Goal: Transaction & Acquisition: Purchase product/service

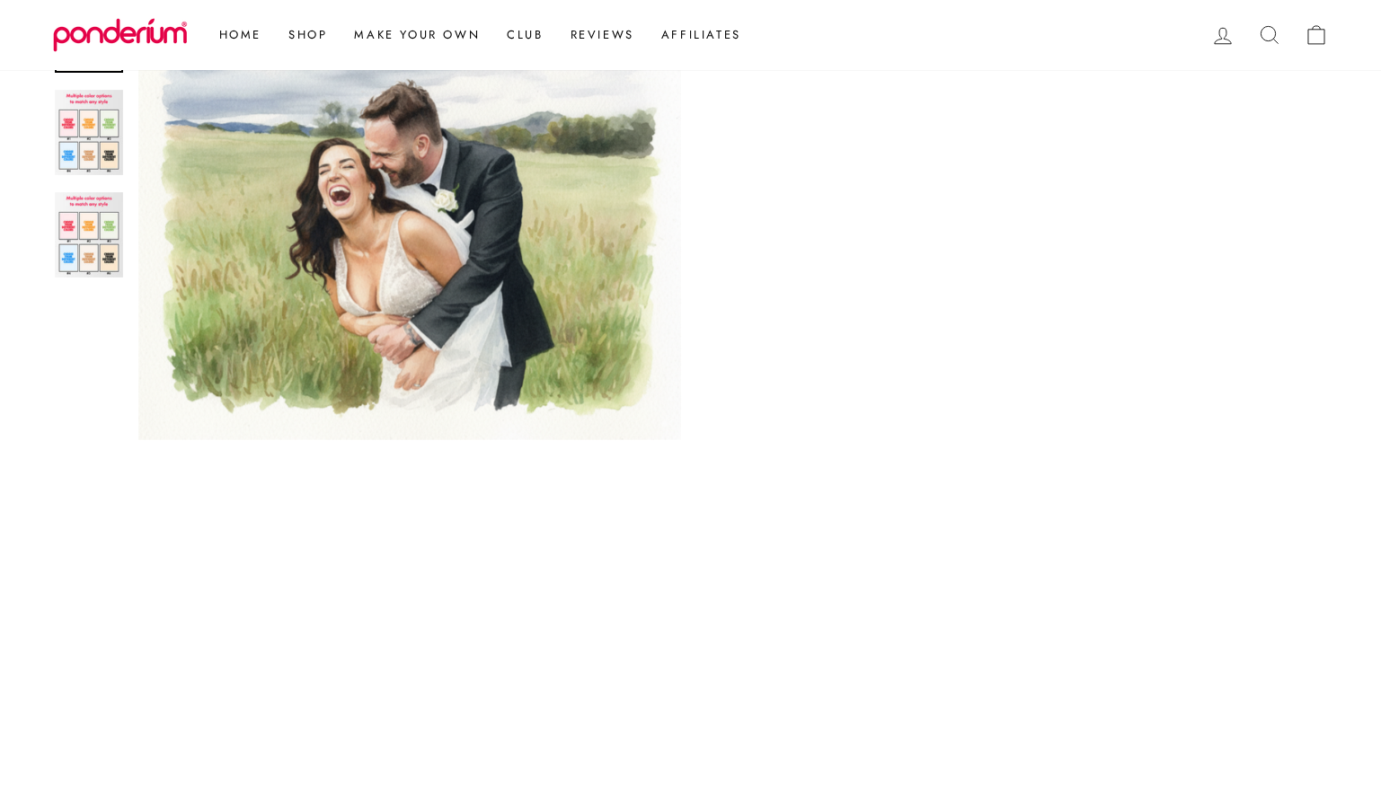
scroll to position [327, 0]
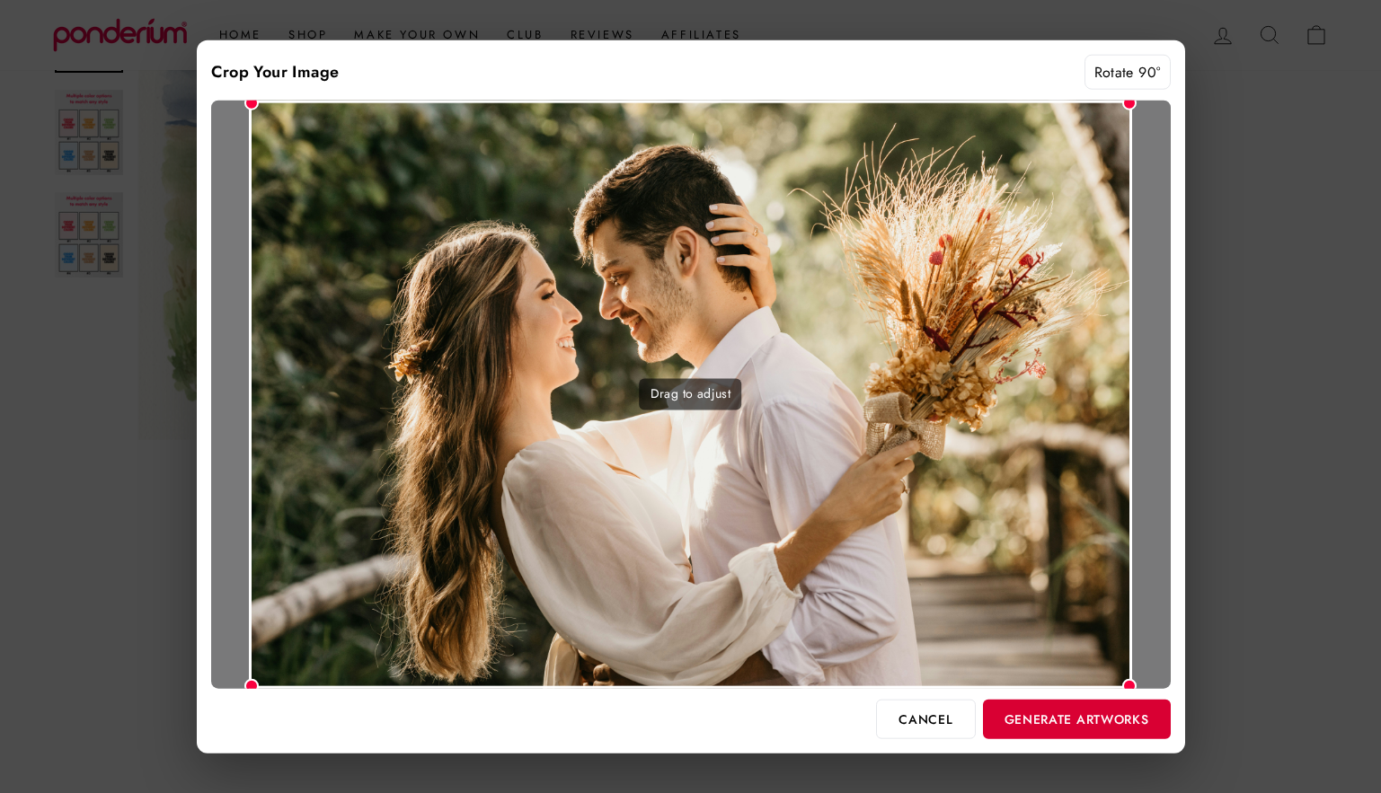
click at [1029, 725] on button "Generate Artworks" at bounding box center [1077, 719] width 188 height 40
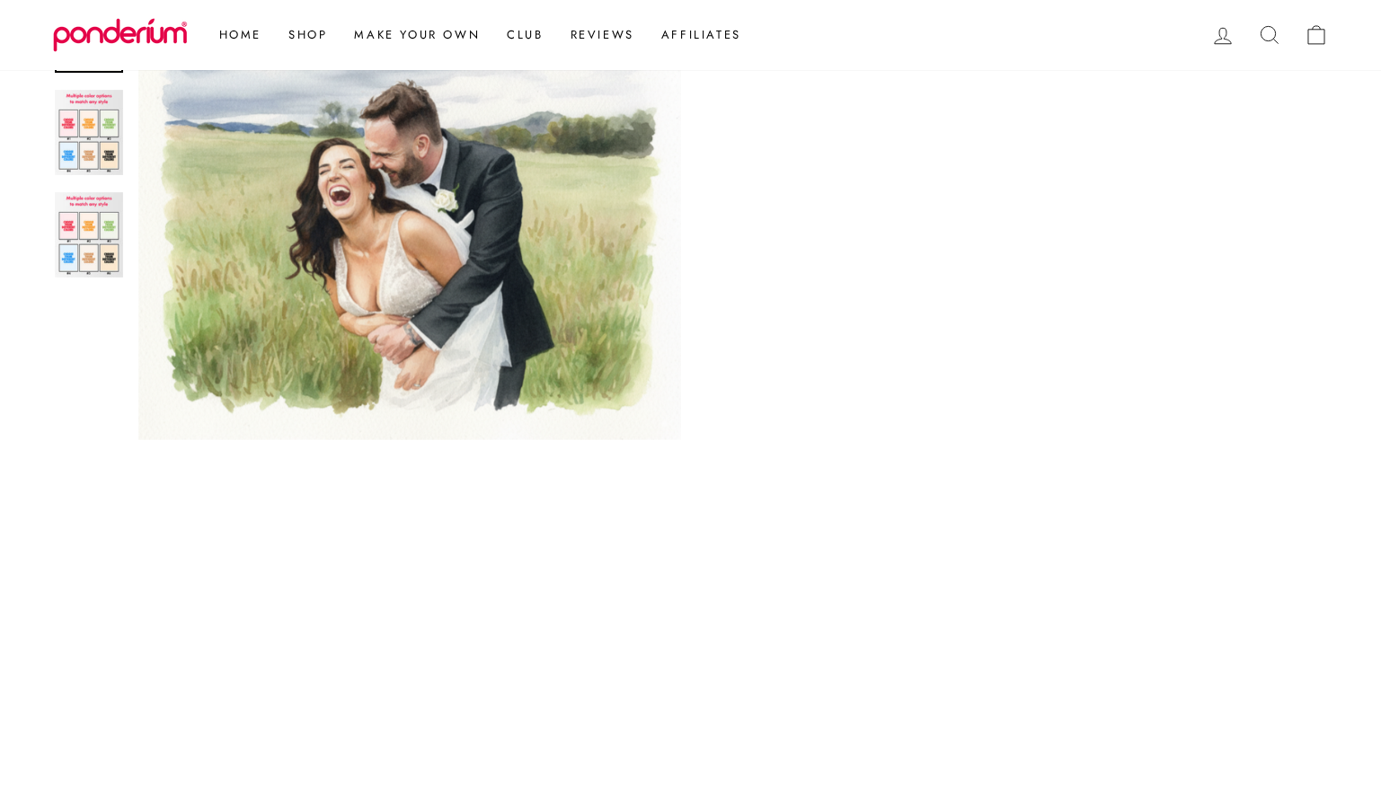
scroll to position [959, 0]
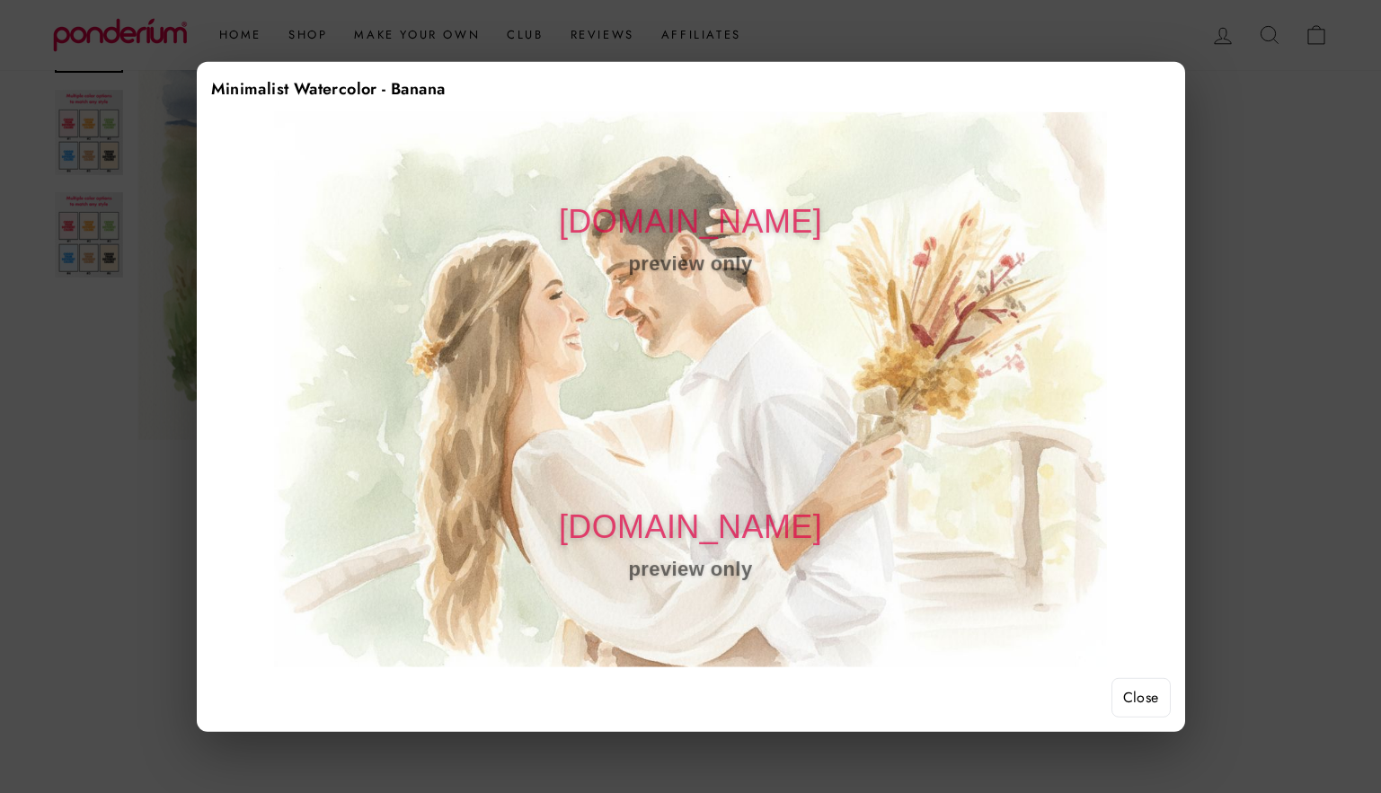
click at [1136, 690] on button "Close" at bounding box center [1140, 698] width 59 height 40
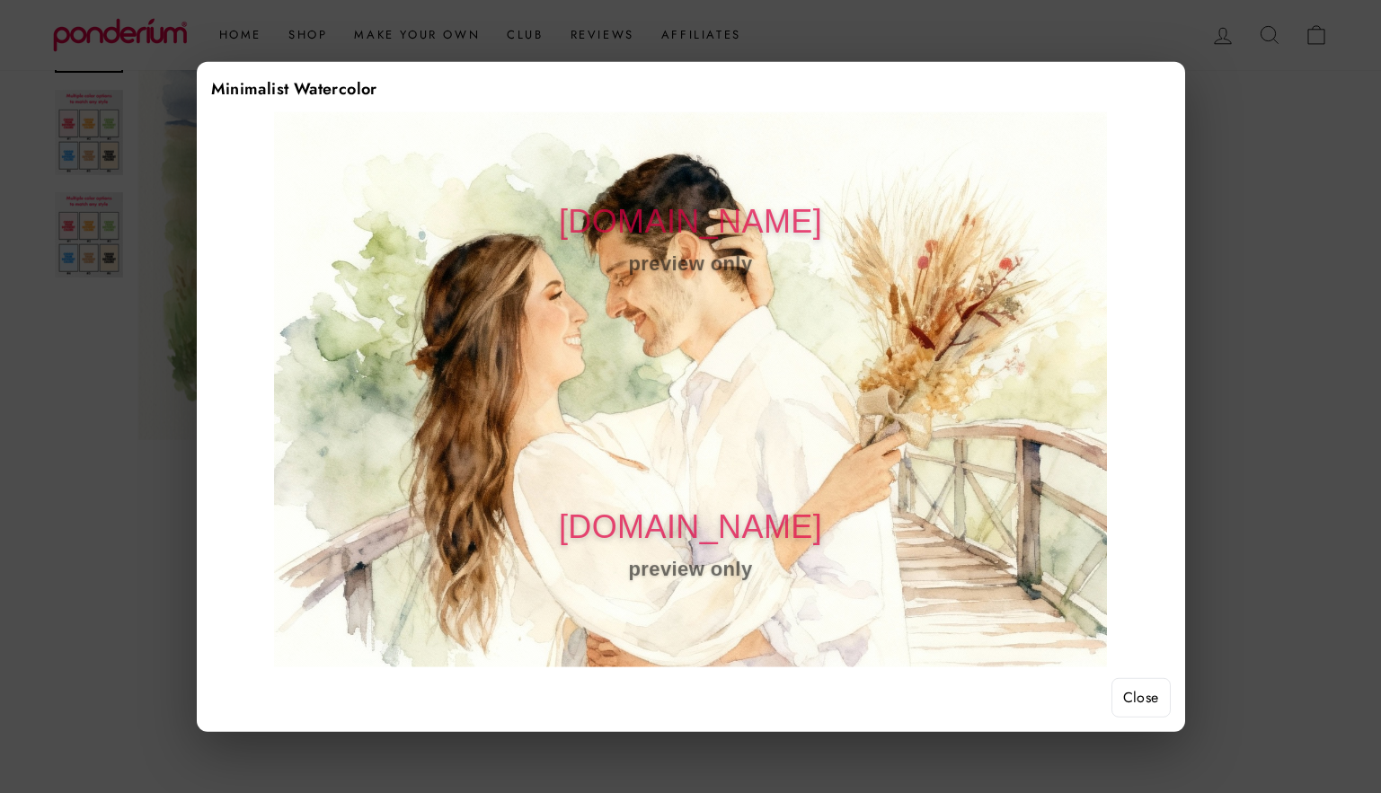
click at [1146, 691] on button "Close" at bounding box center [1140, 698] width 59 height 40
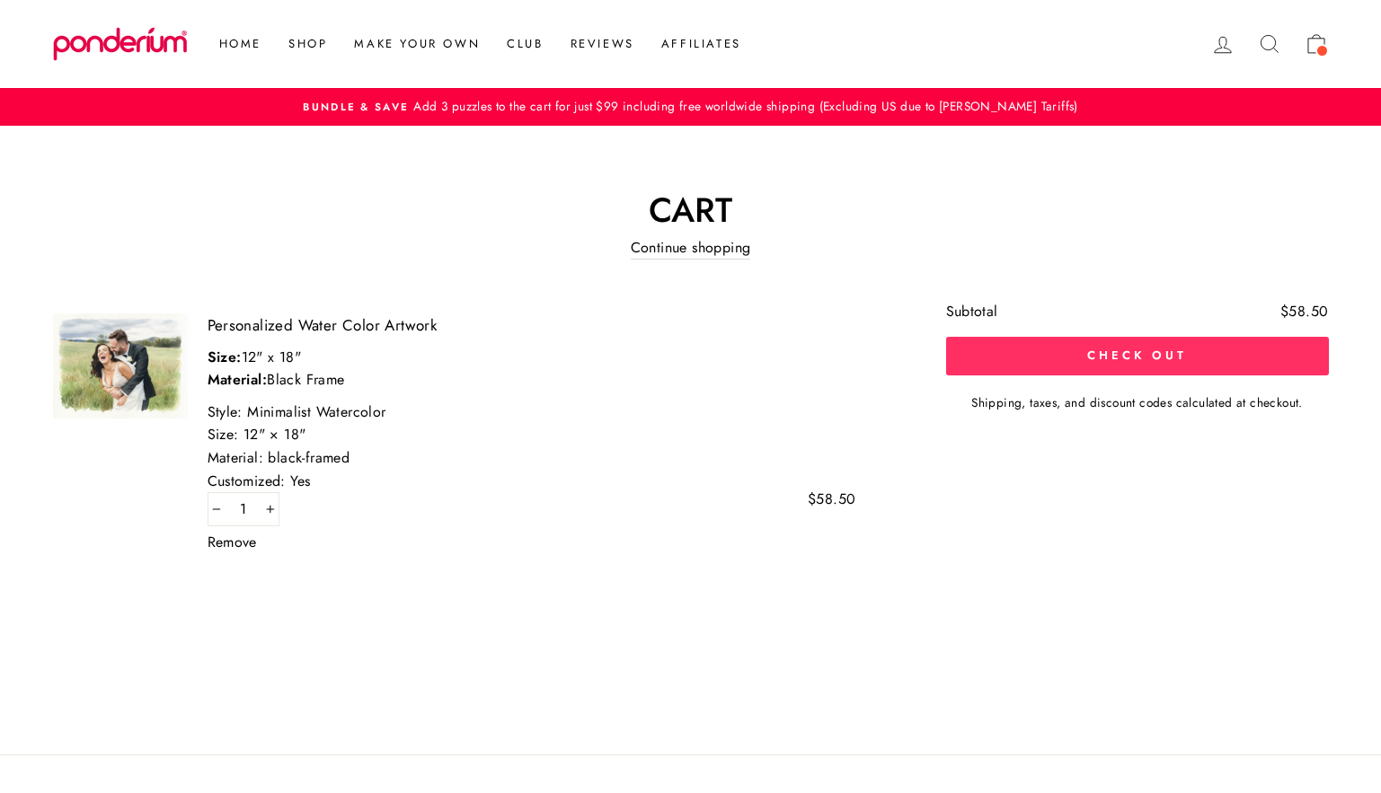
click at [1027, 360] on button "Check out" at bounding box center [1137, 356] width 383 height 38
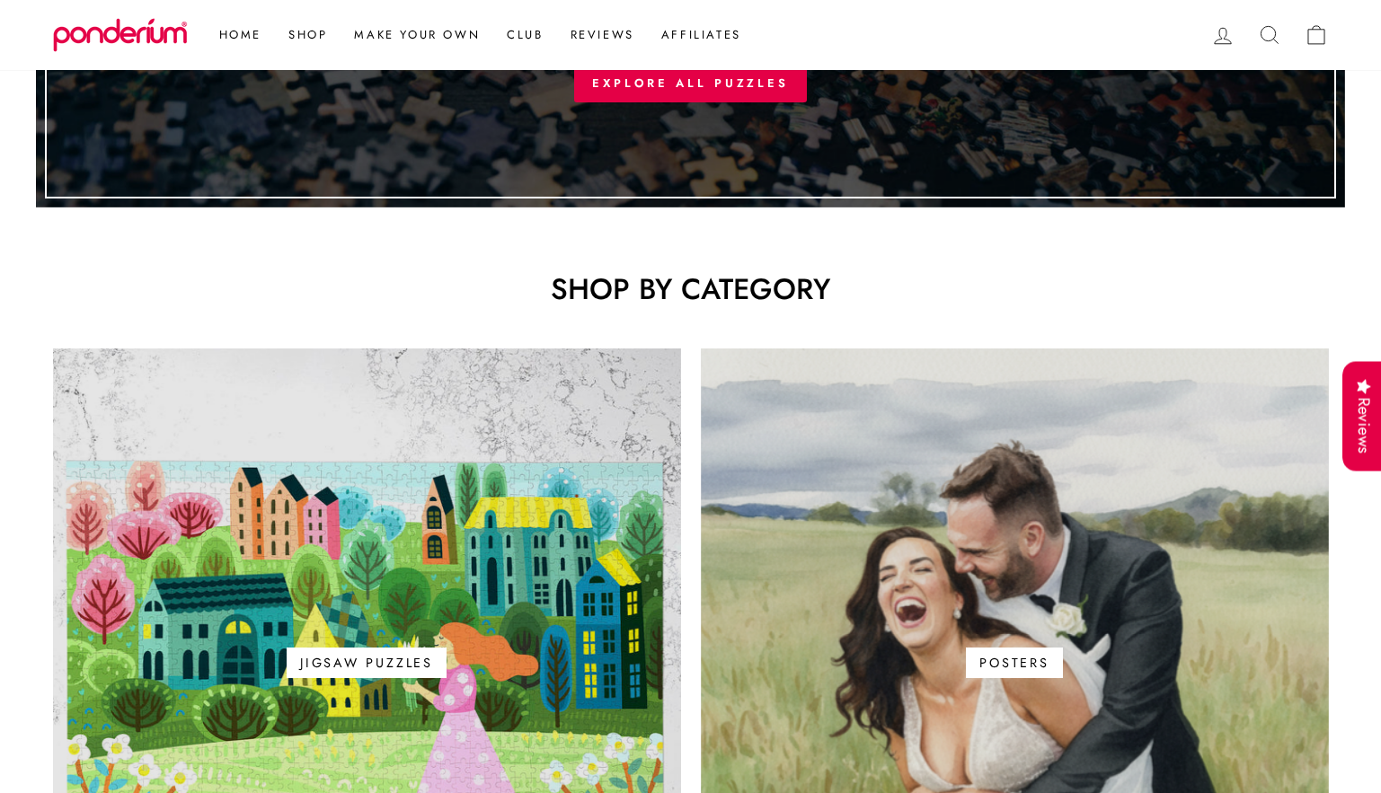
scroll to position [835, 0]
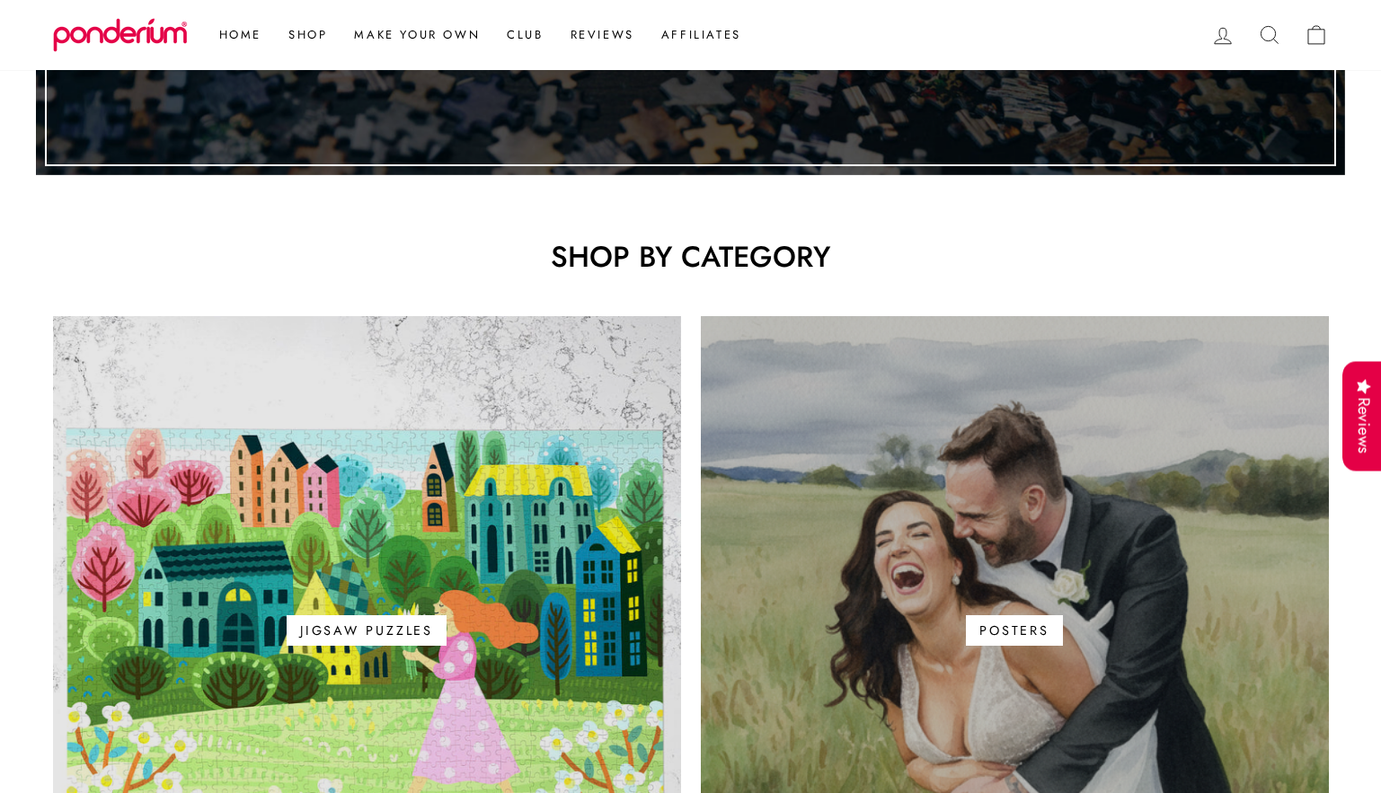
click at [885, 563] on link "Posters" at bounding box center [1015, 630] width 628 height 628
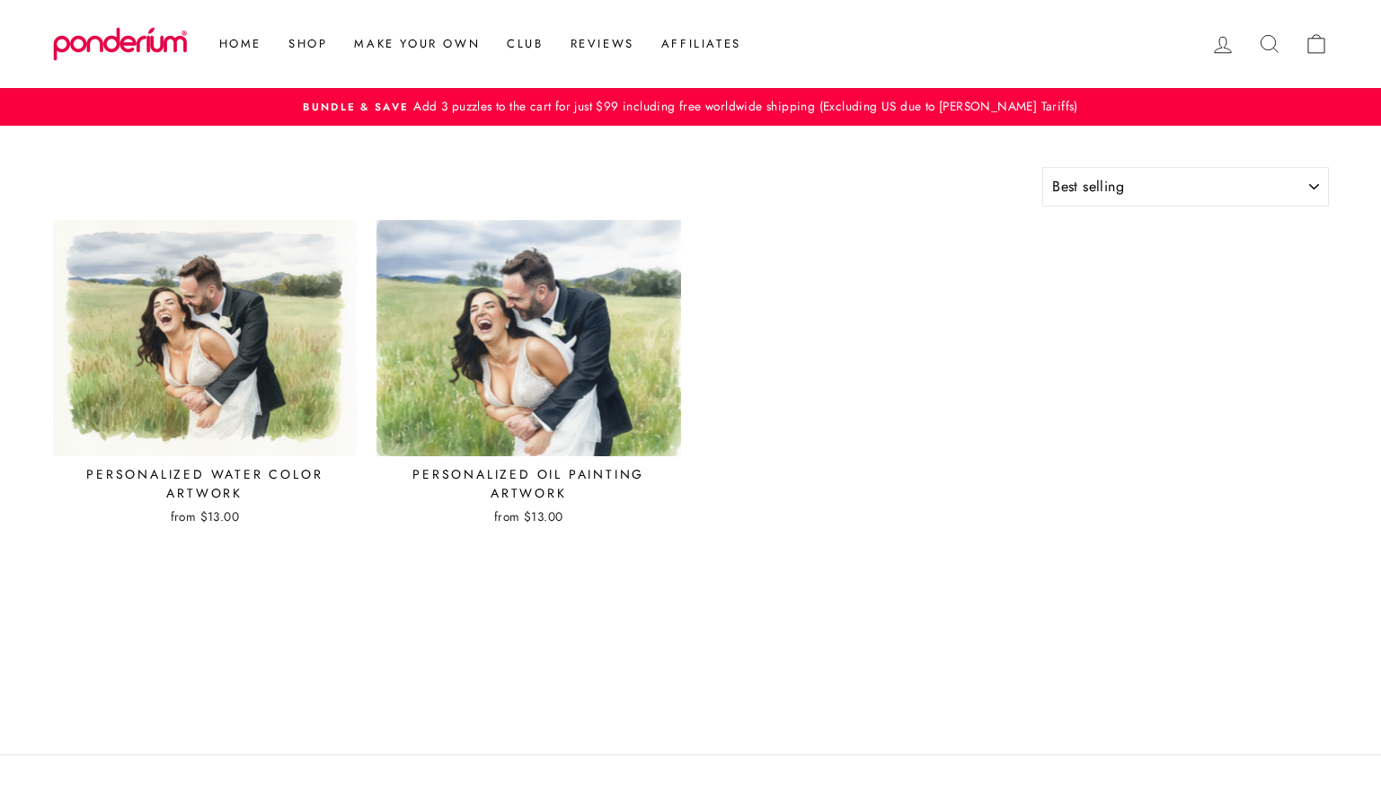
select select "best-selling"
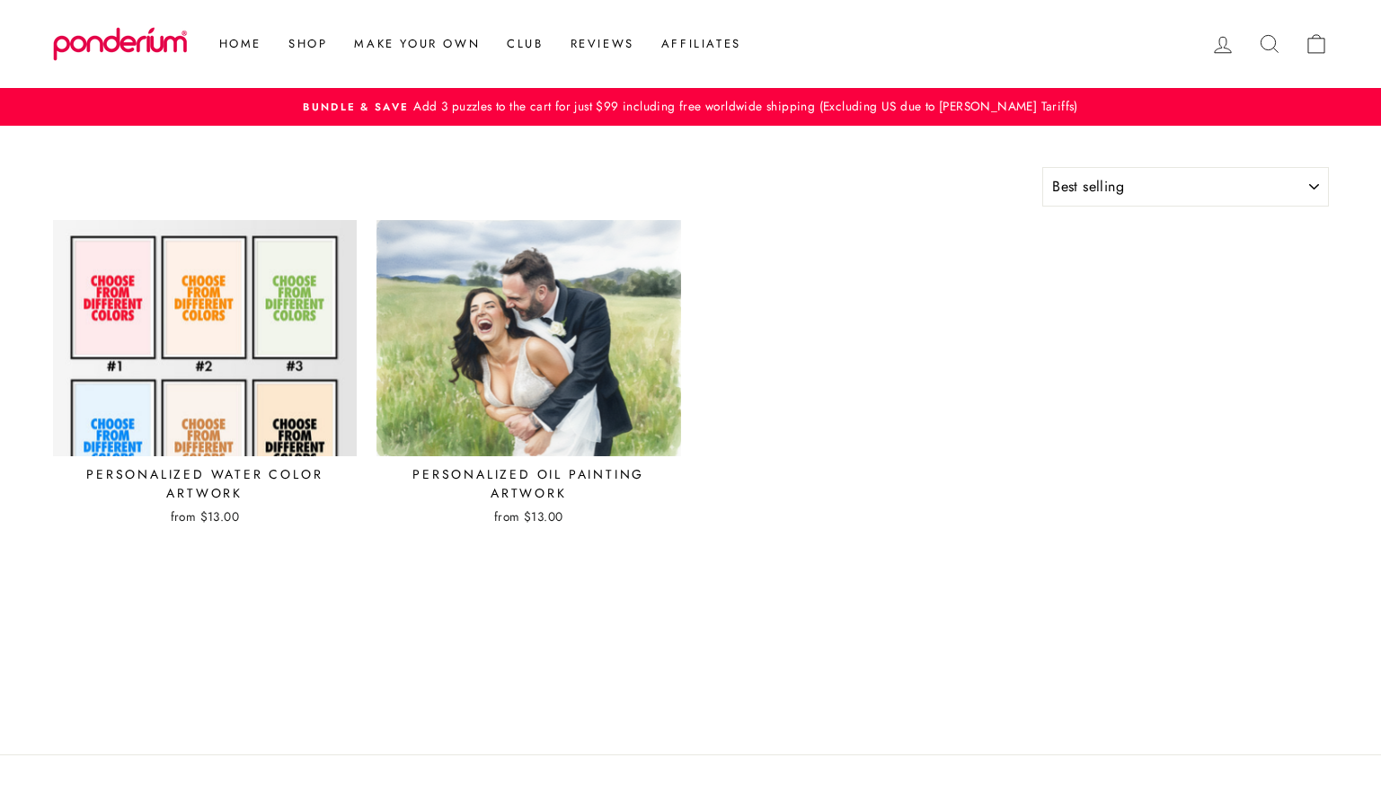
click at [222, 383] on img at bounding box center [205, 338] width 306 height 238
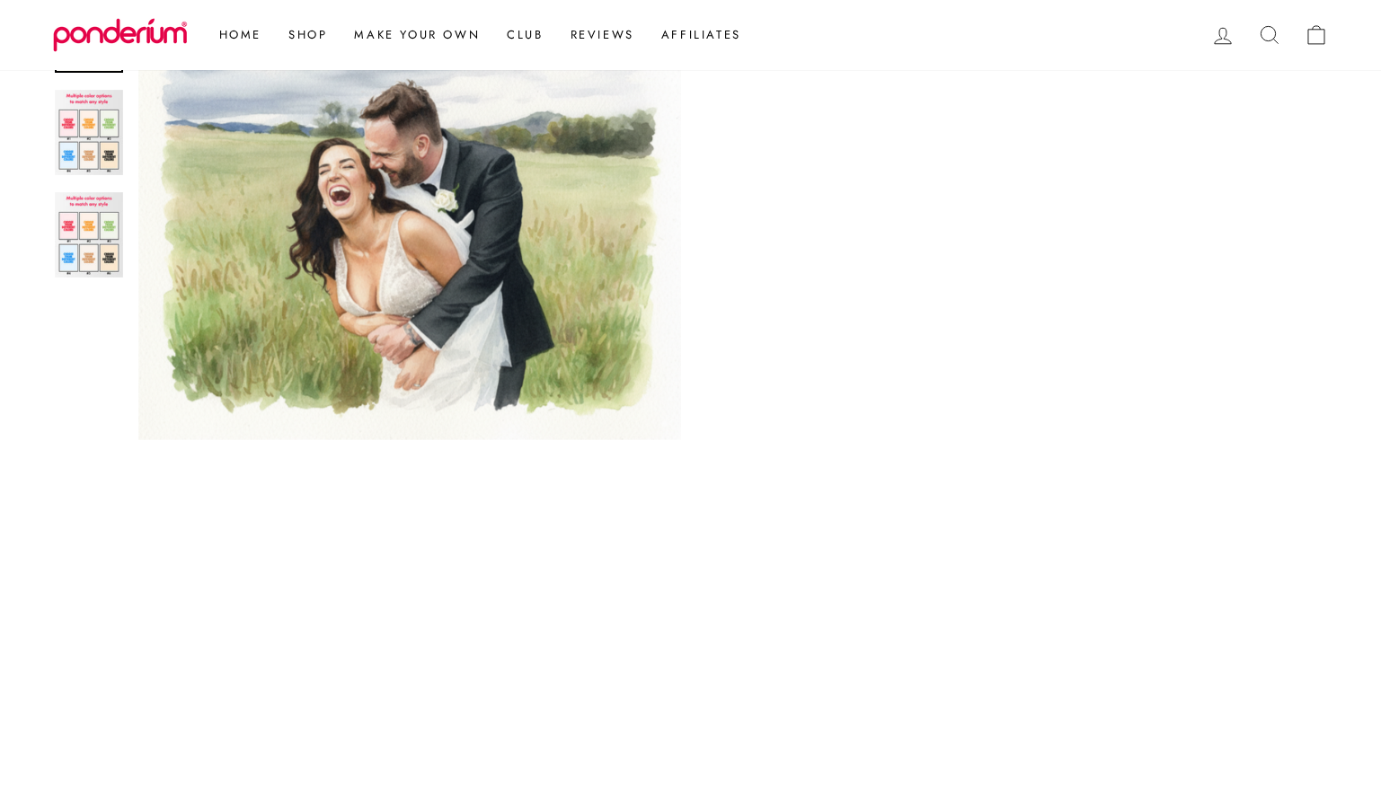
scroll to position [770, 0]
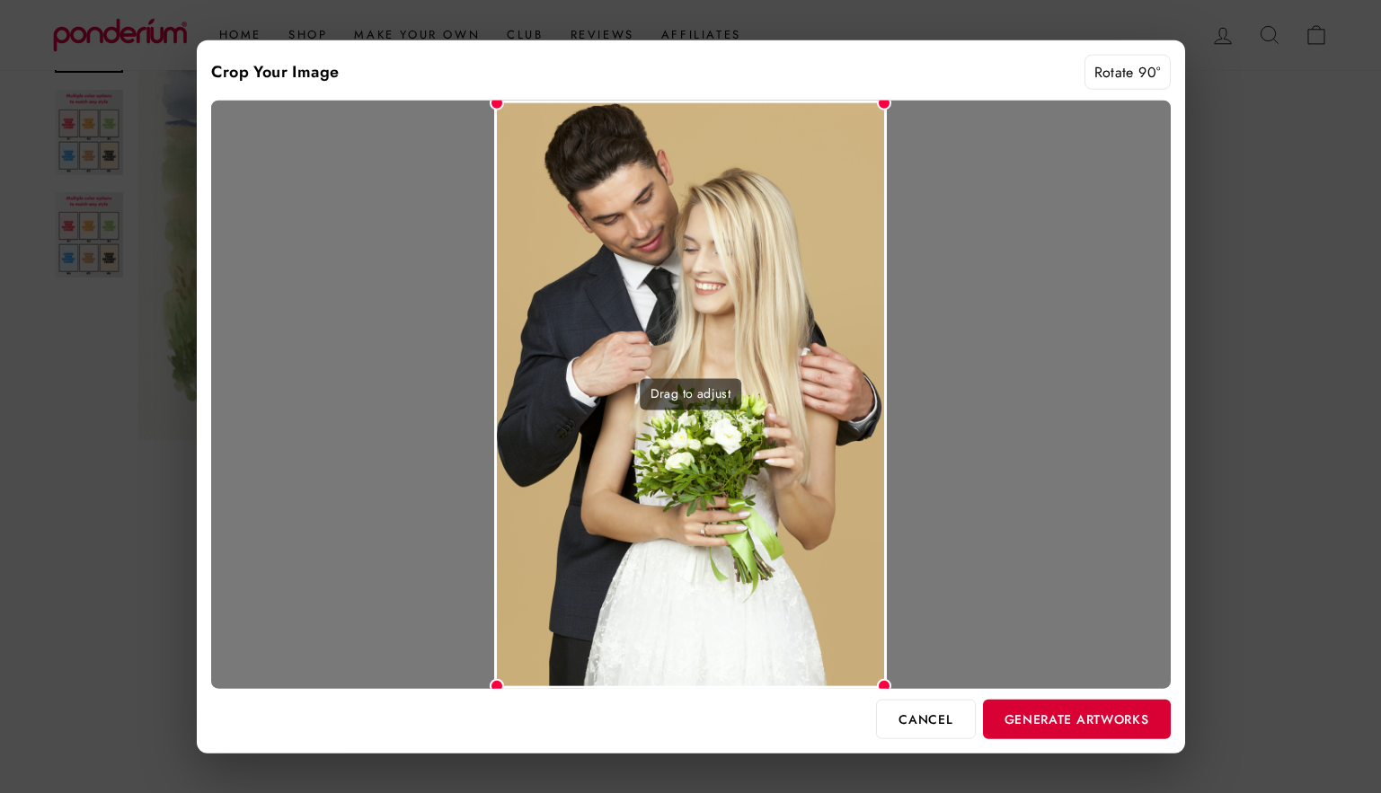
click at [1042, 716] on button "Generate Artworks" at bounding box center [1077, 719] width 188 height 40
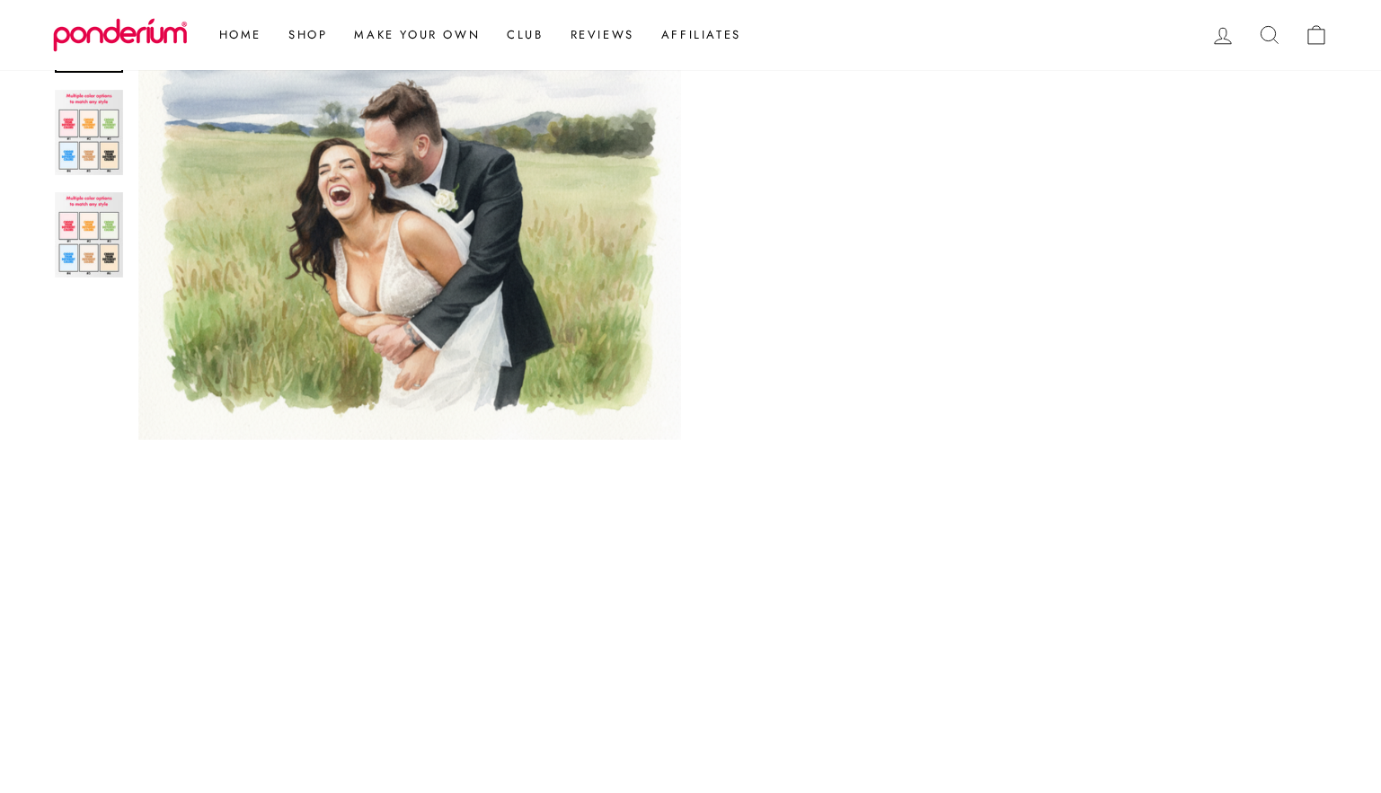
scroll to position [1095, 0]
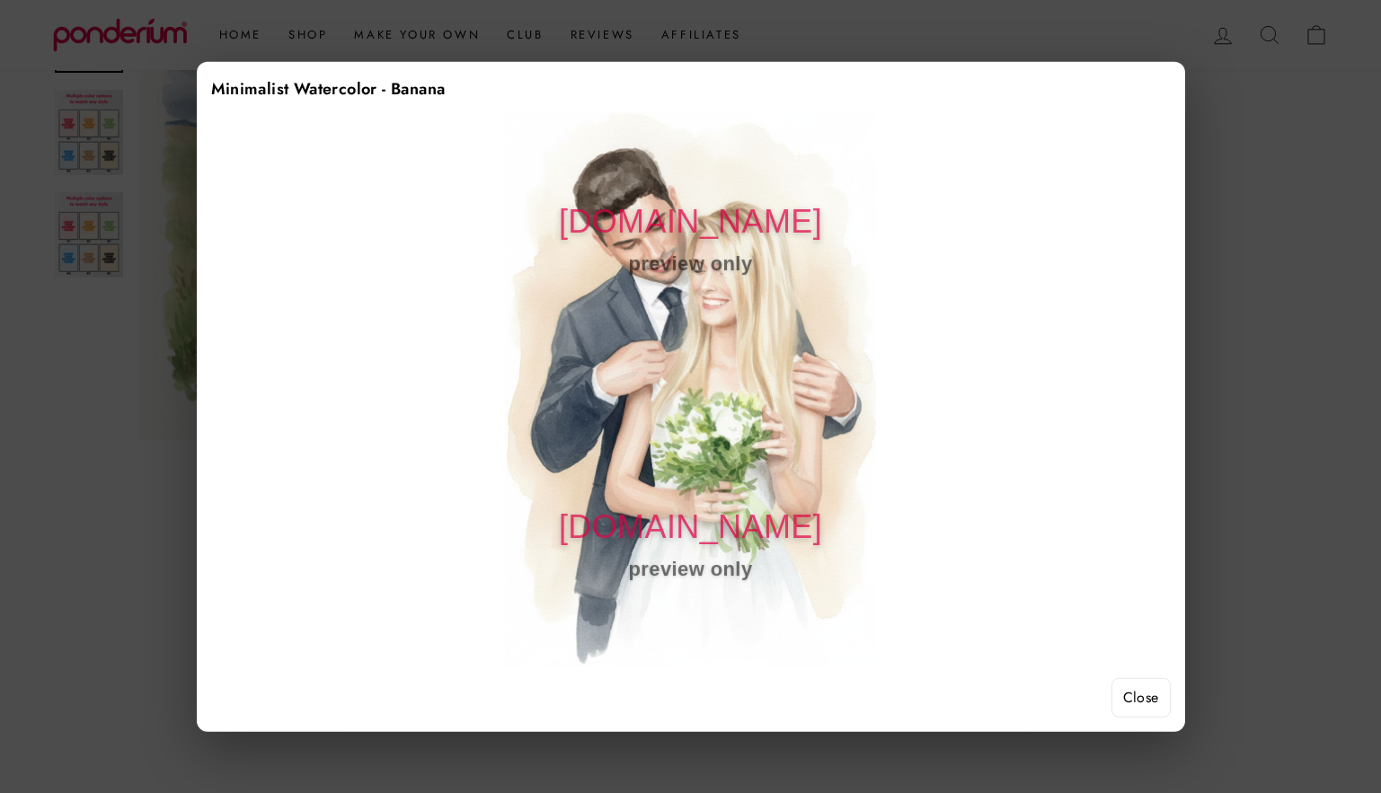
click at [1146, 693] on button "Close" at bounding box center [1140, 698] width 59 height 40
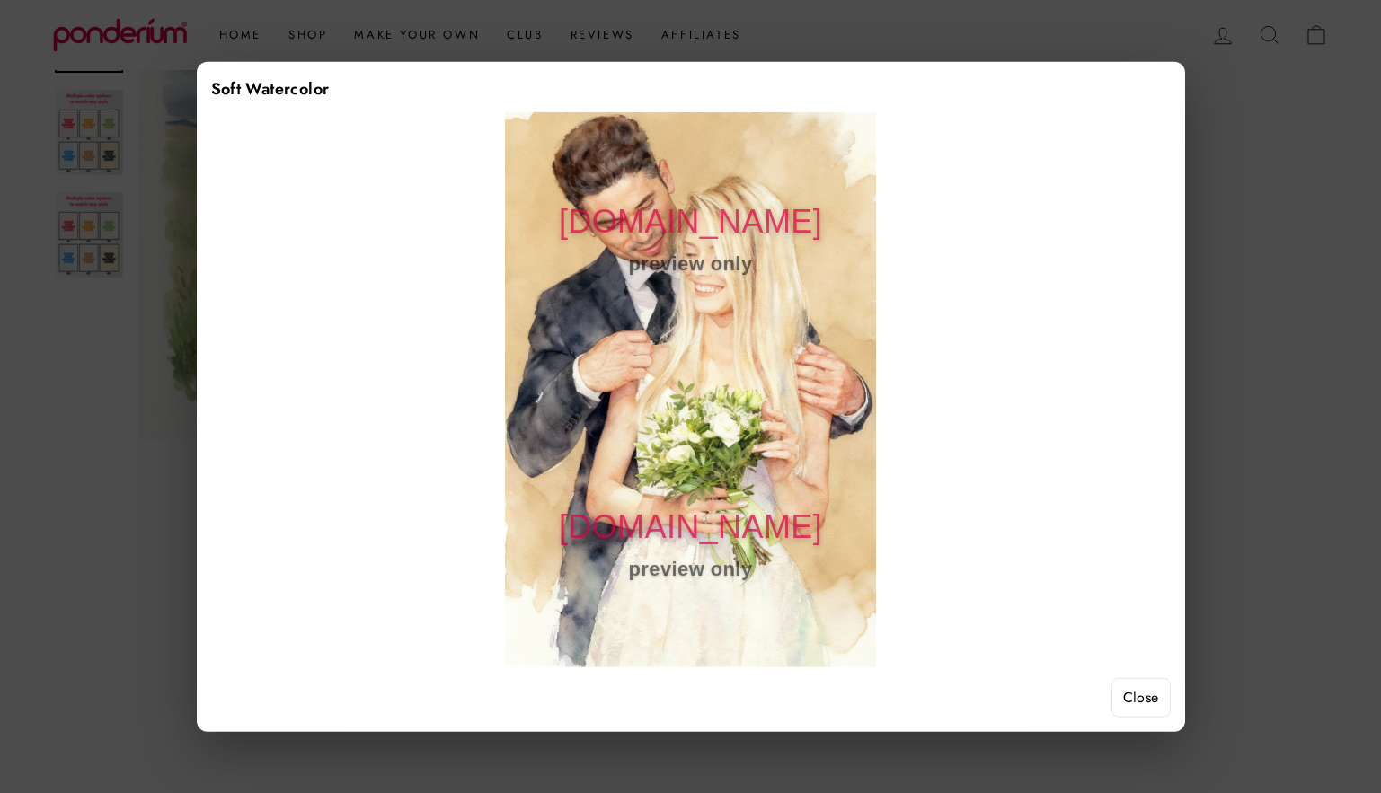
click at [1141, 701] on button "Close" at bounding box center [1140, 698] width 59 height 40
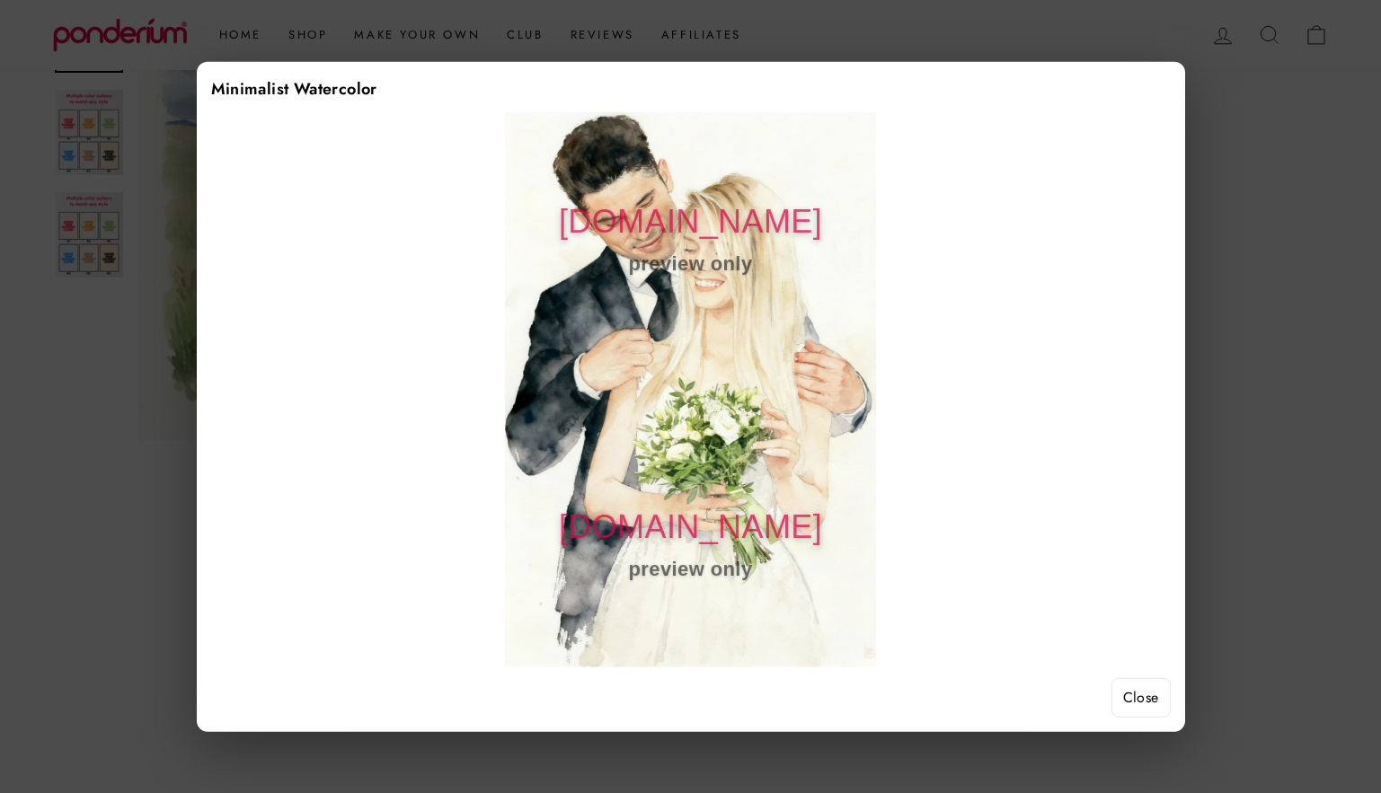
click at [1145, 698] on button "Close" at bounding box center [1140, 698] width 59 height 40
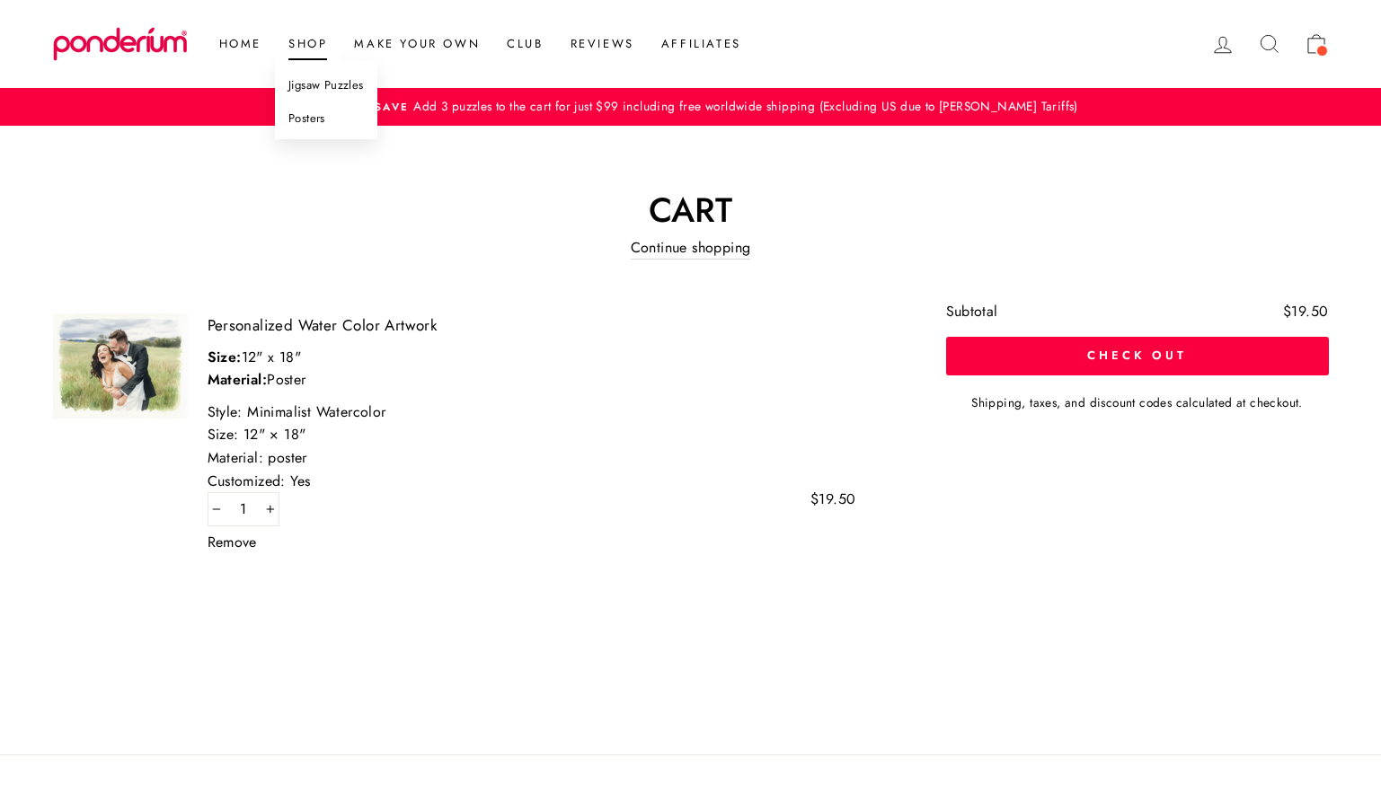
click at [310, 122] on link "Posters" at bounding box center [326, 118] width 102 height 33
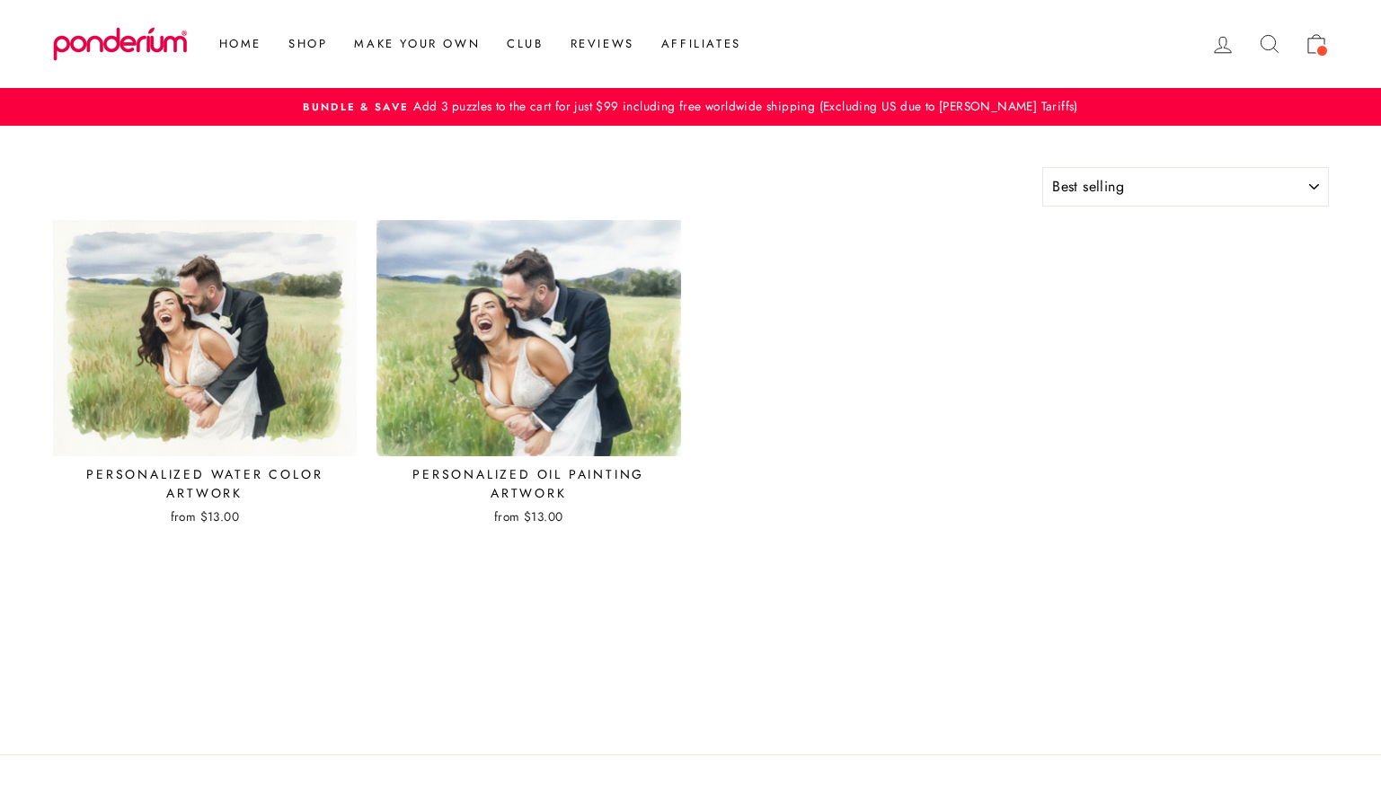
select select "best-selling"
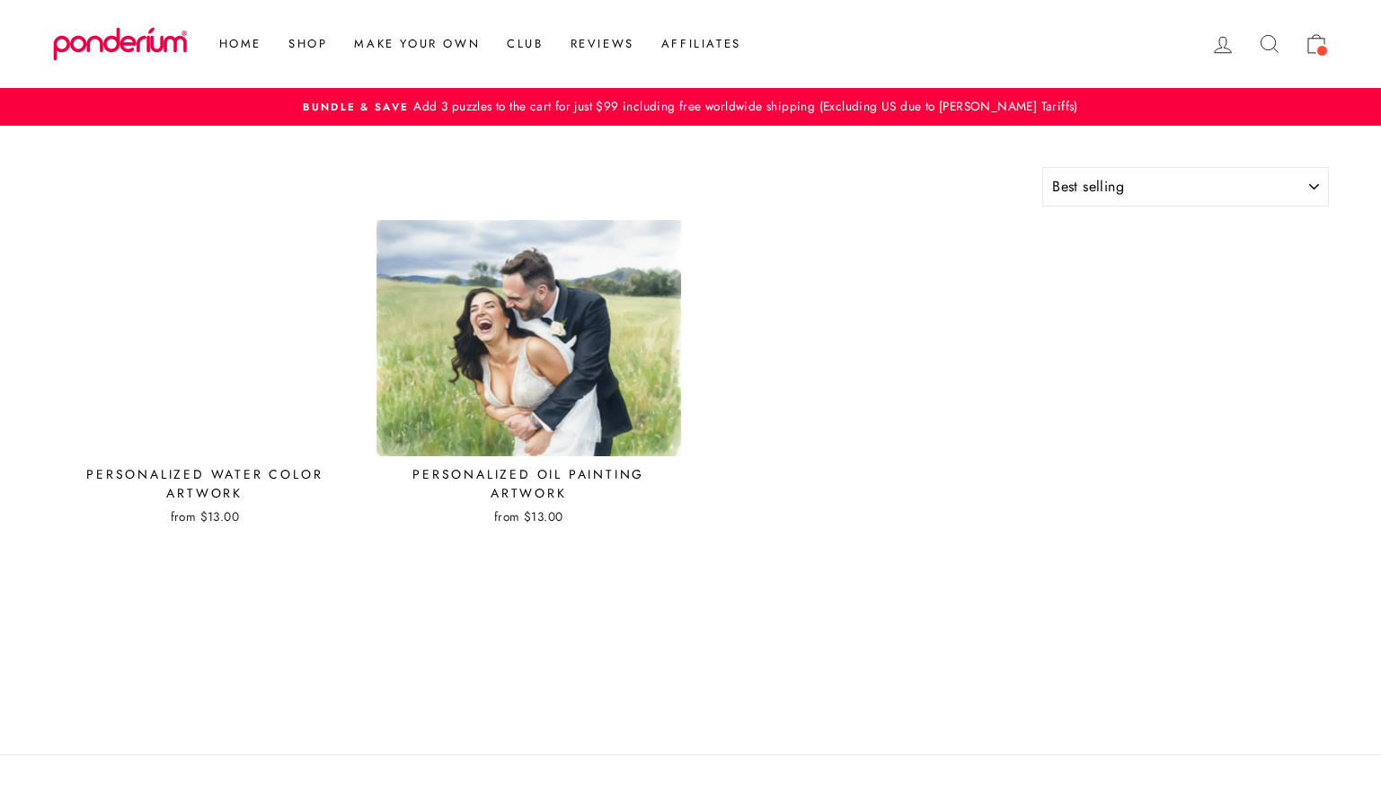
click at [172, 381] on img at bounding box center [205, 338] width 306 height 238
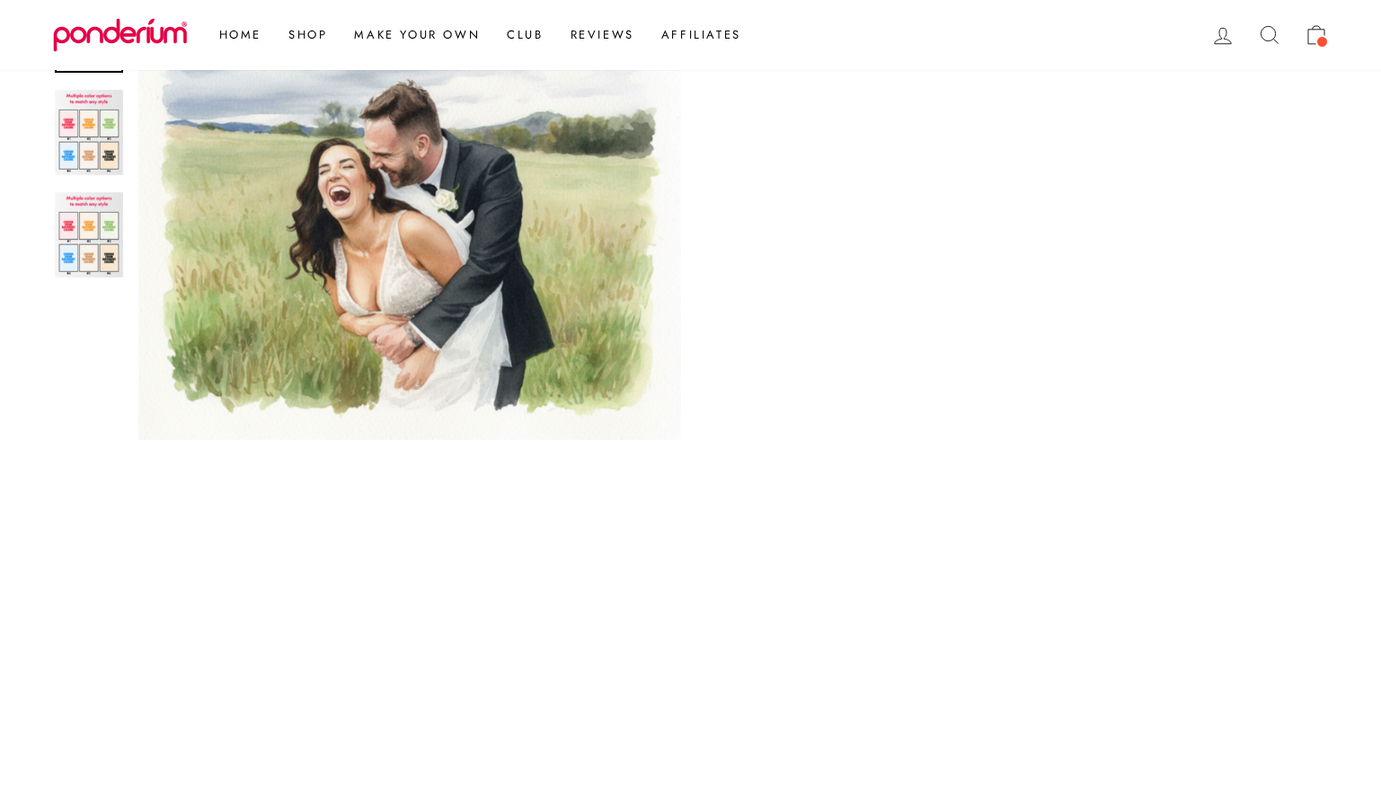
scroll to position [508, 0]
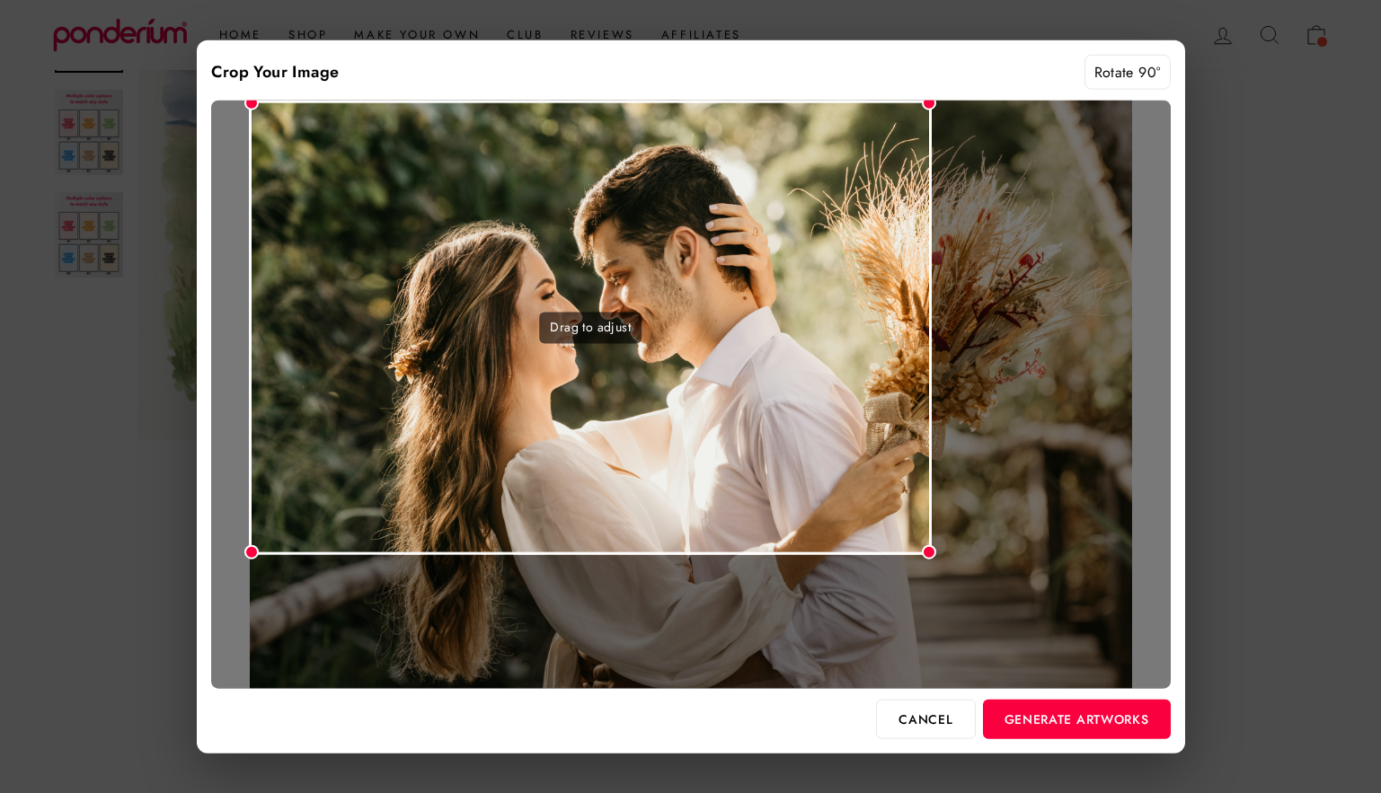
drag, startPoint x: 1130, startPoint y: 684, endPoint x: 920, endPoint y: 618, distance: 220.2
click at [920, 618] on div "Drag to adjust" at bounding box center [690, 395] width 959 height 588
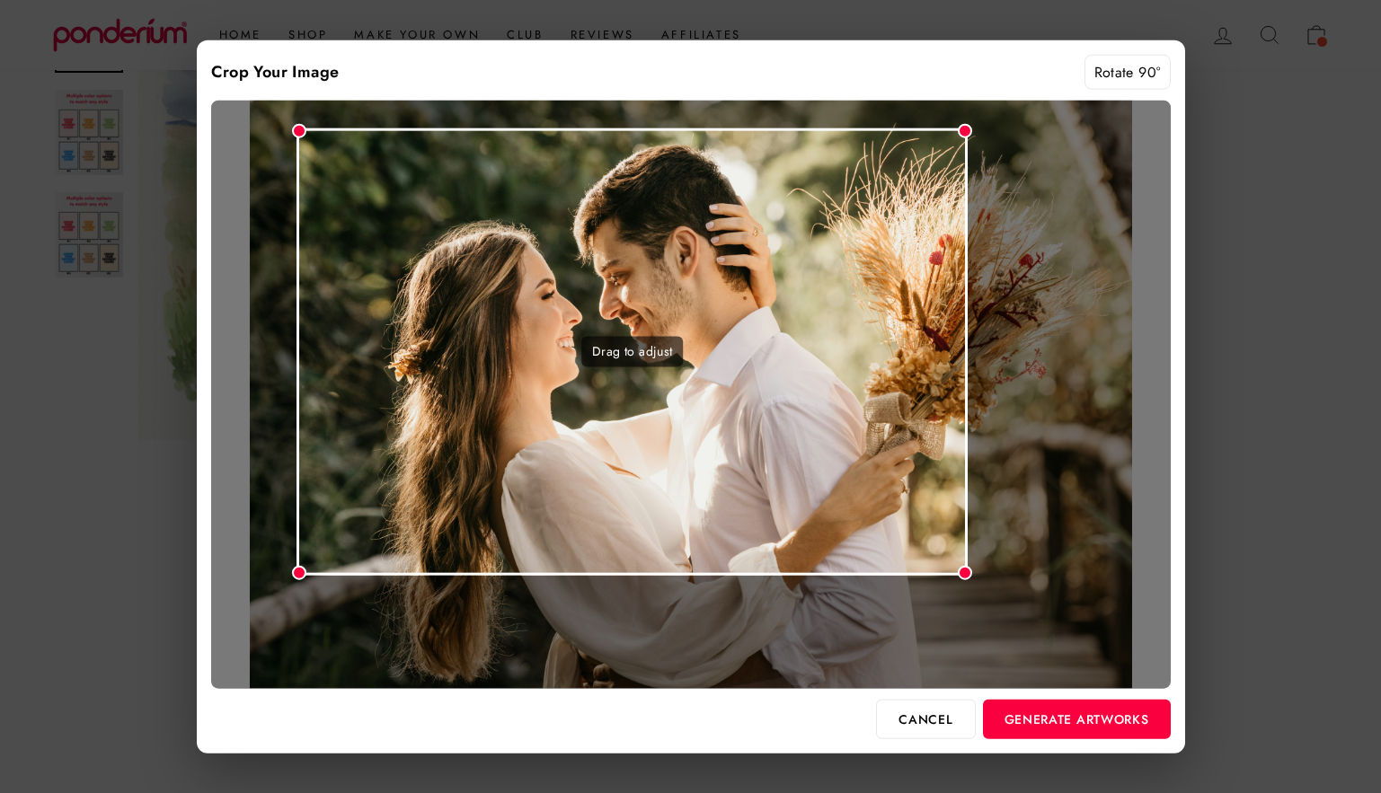
drag, startPoint x: 754, startPoint y: 459, endPoint x: 801, endPoint y: 488, distance: 55.6
click at [801, 488] on div "Drag to adjust" at bounding box center [631, 351] width 671 height 447
click at [1064, 716] on button "Generate Artworks" at bounding box center [1077, 719] width 188 height 40
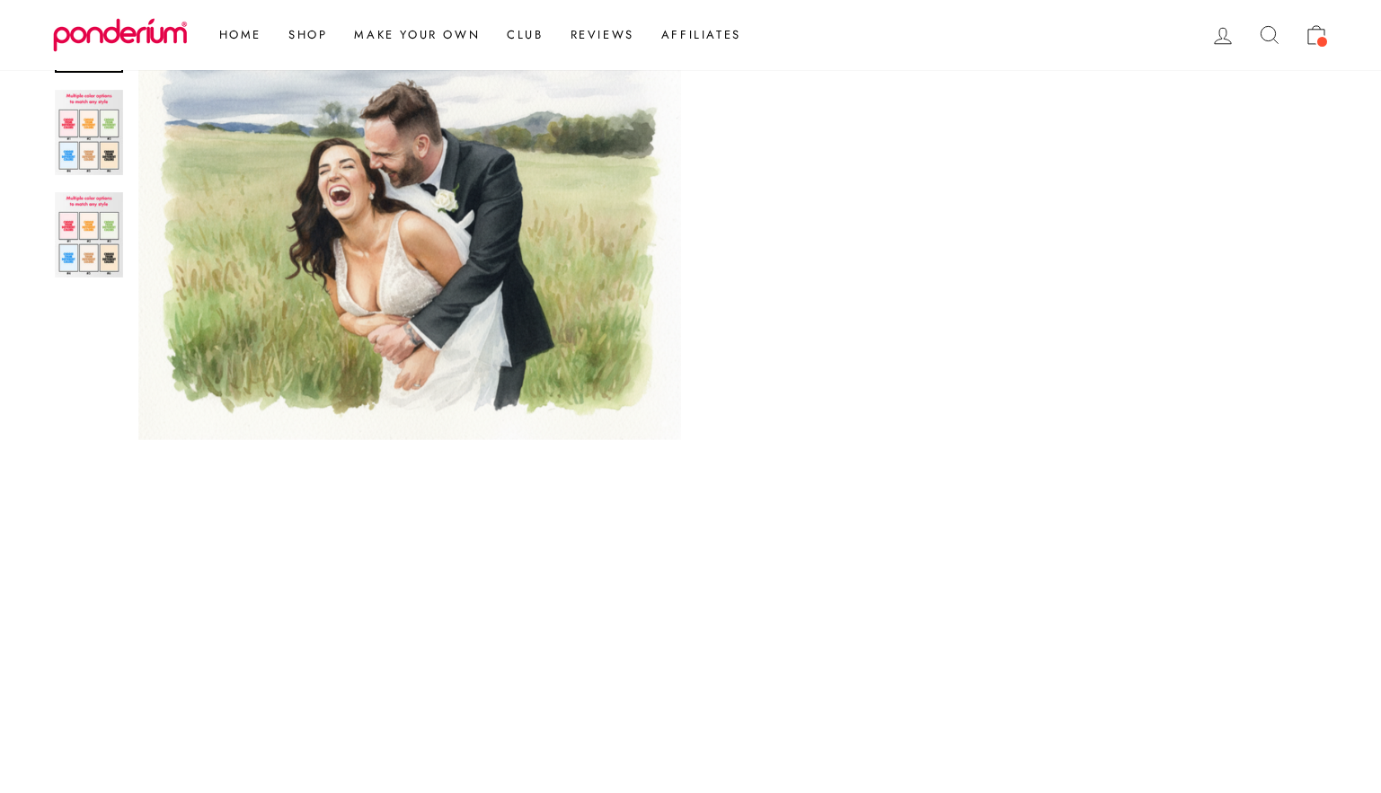
scroll to position [1095, 0]
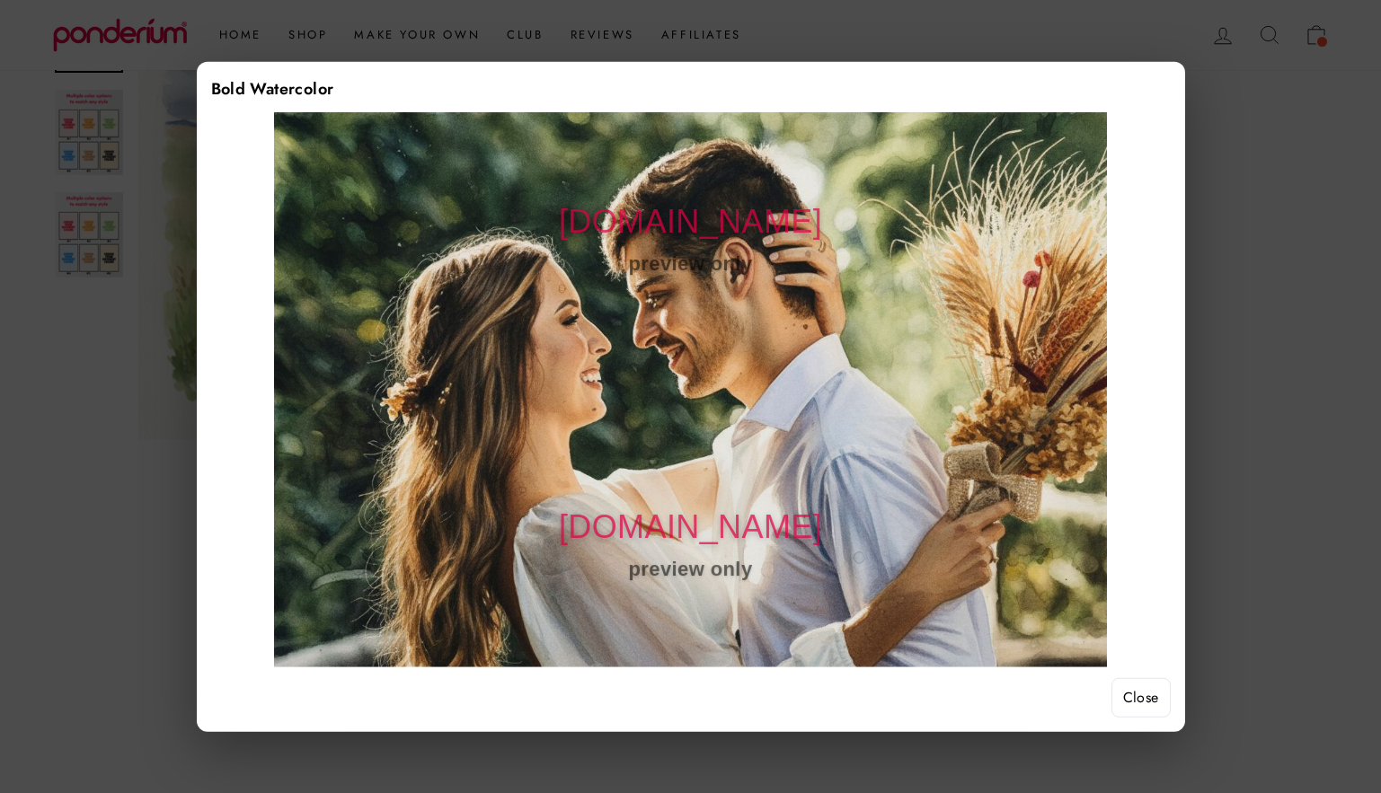
click at [1150, 702] on button "Close" at bounding box center [1140, 698] width 59 height 40
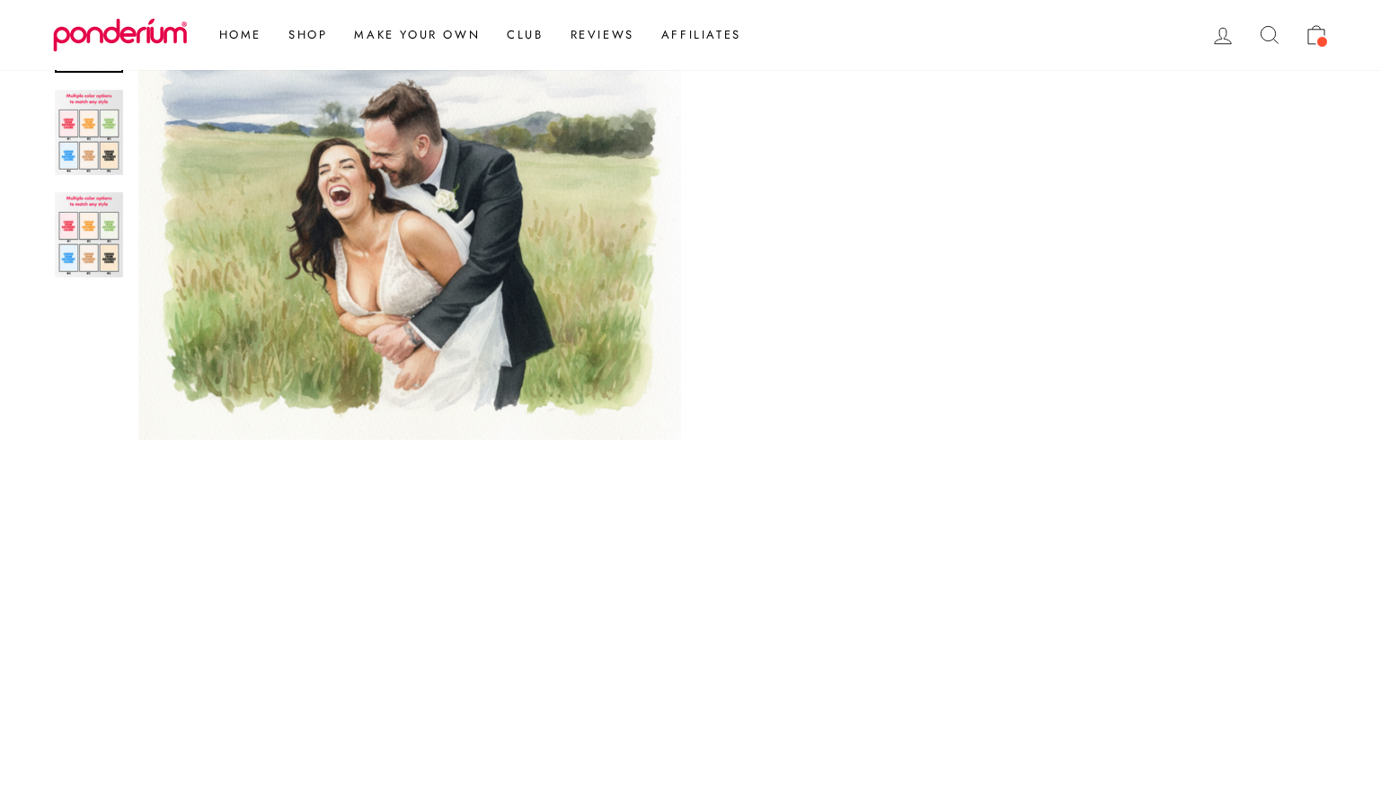
scroll to position [602, 0]
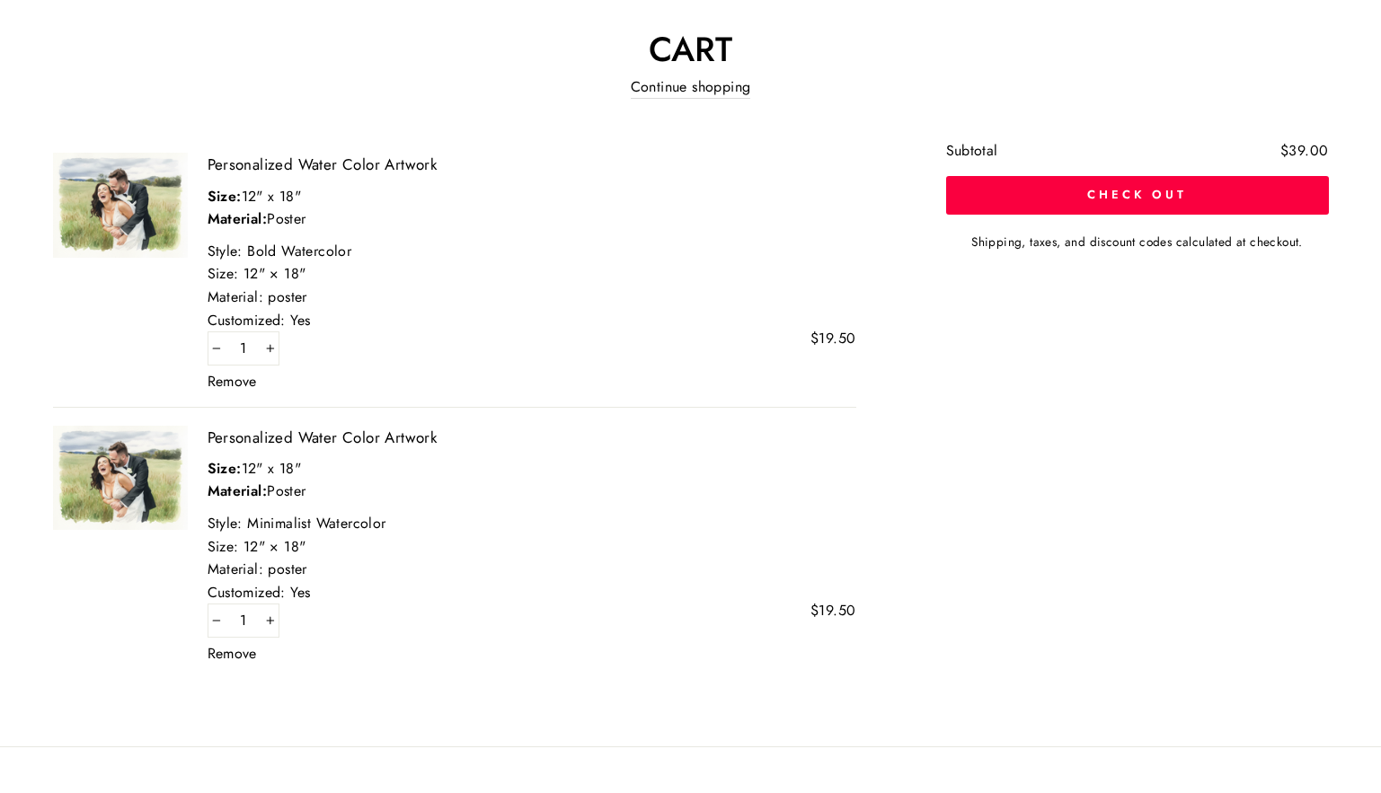
scroll to position [182, 0]
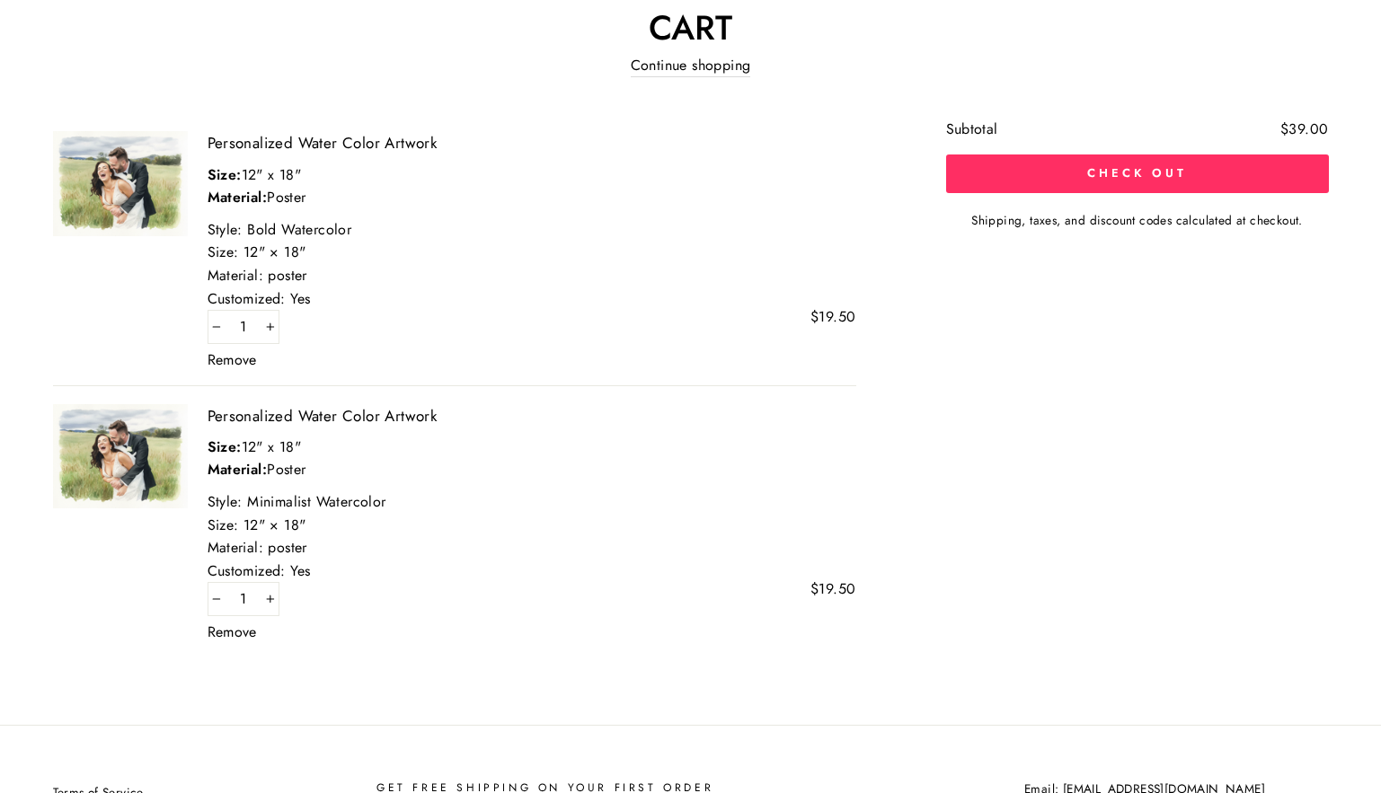
click at [1135, 172] on button "Check out" at bounding box center [1137, 174] width 383 height 38
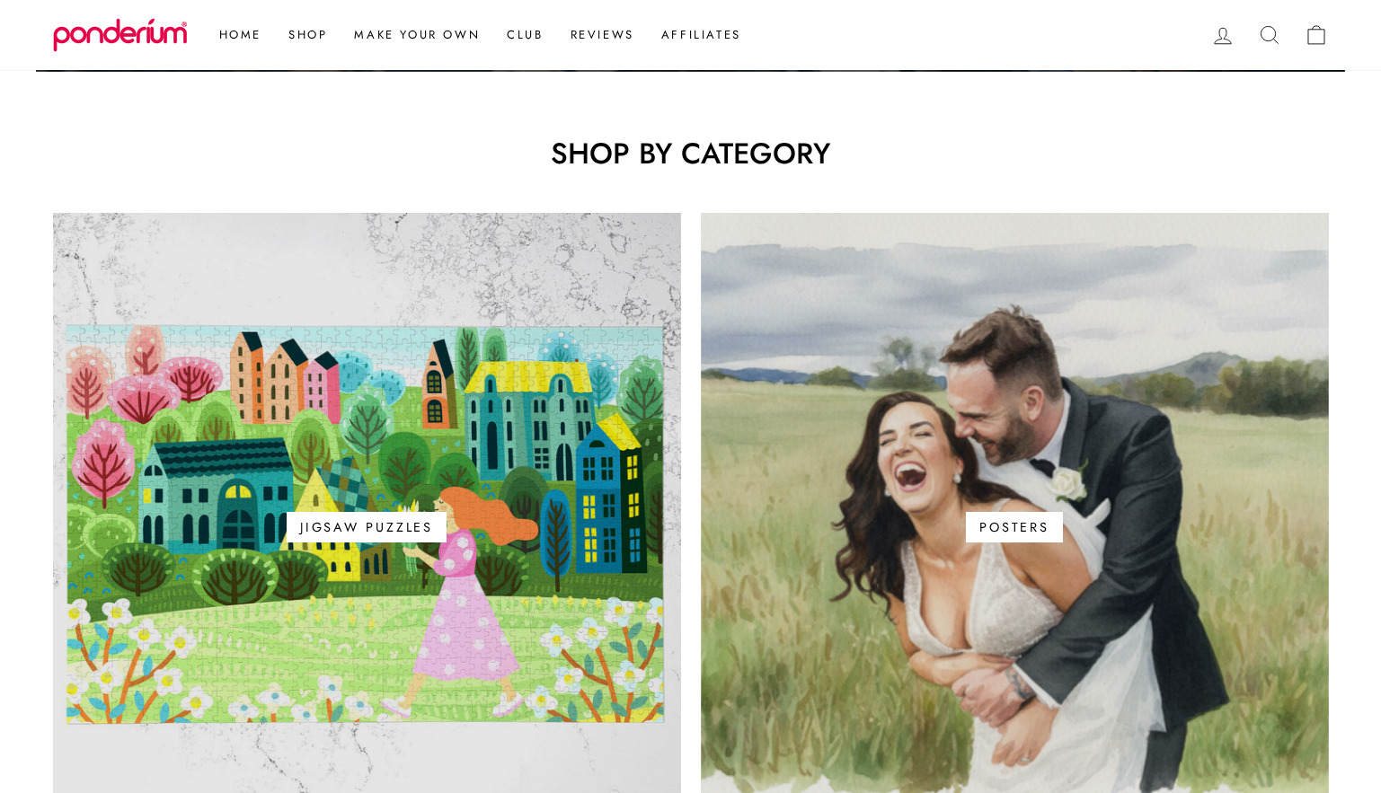
scroll to position [1026, 0]
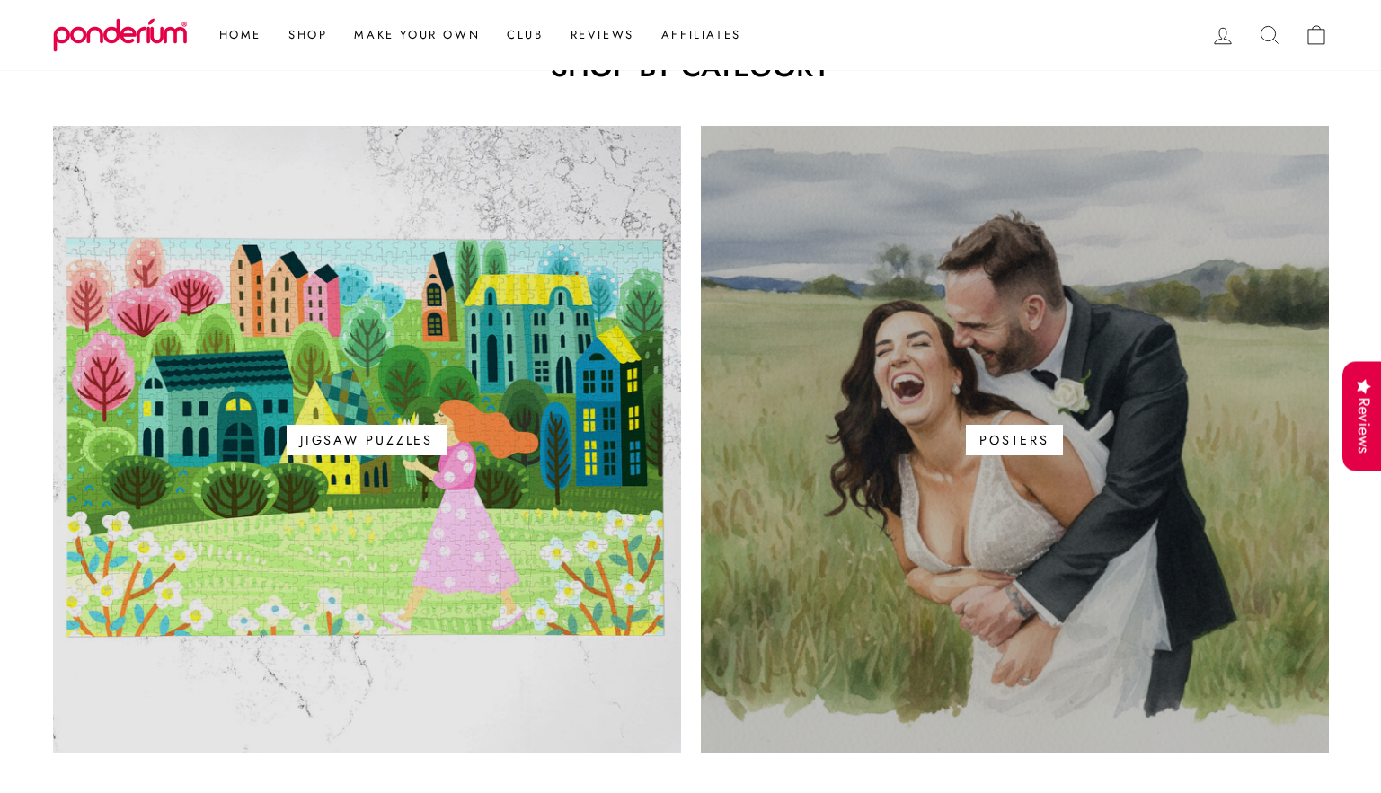
click at [905, 457] on link "Posters" at bounding box center [1015, 440] width 628 height 628
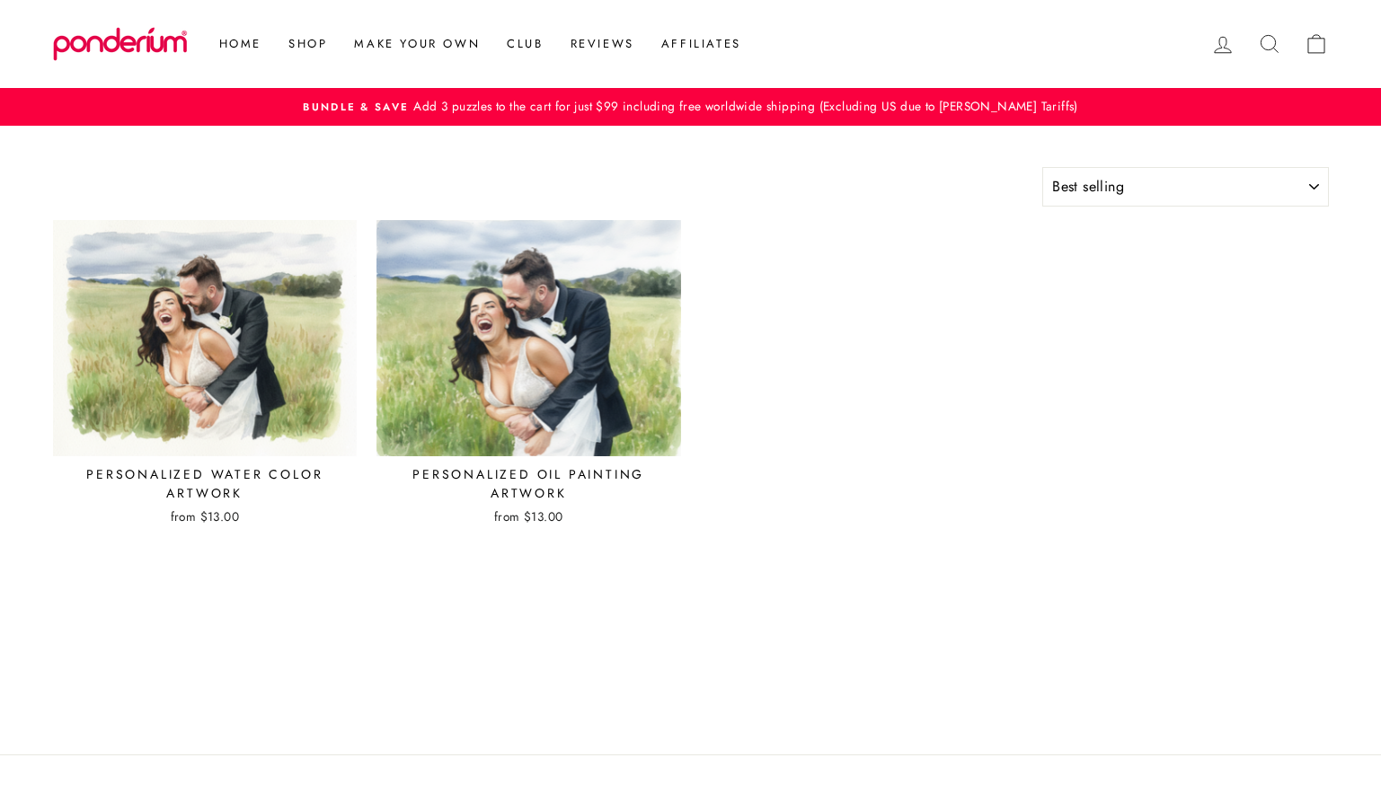
select select "best-selling"
click at [490, 314] on img at bounding box center [528, 338] width 305 height 236
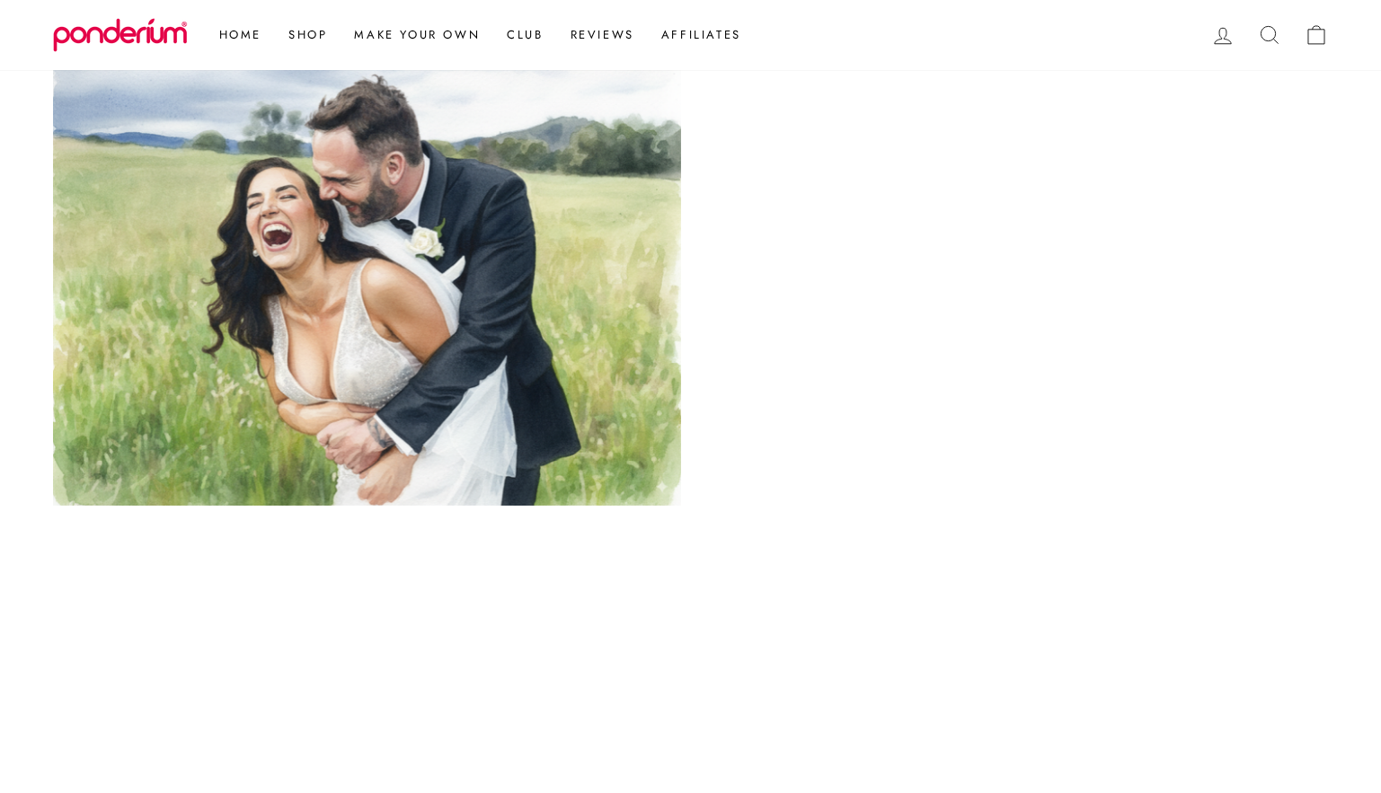
scroll to position [754, 0]
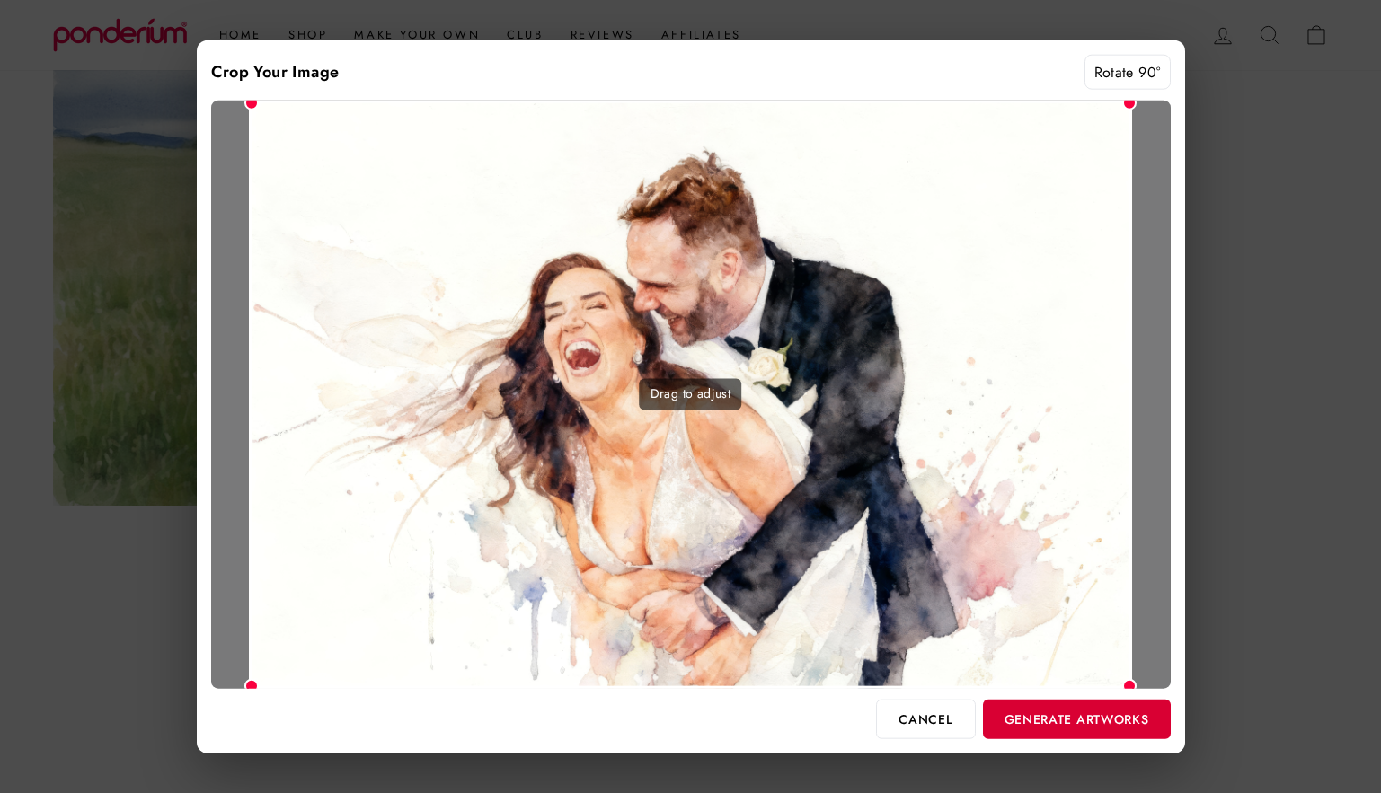
click at [1016, 717] on button "Generate Artworks" at bounding box center [1077, 719] width 188 height 40
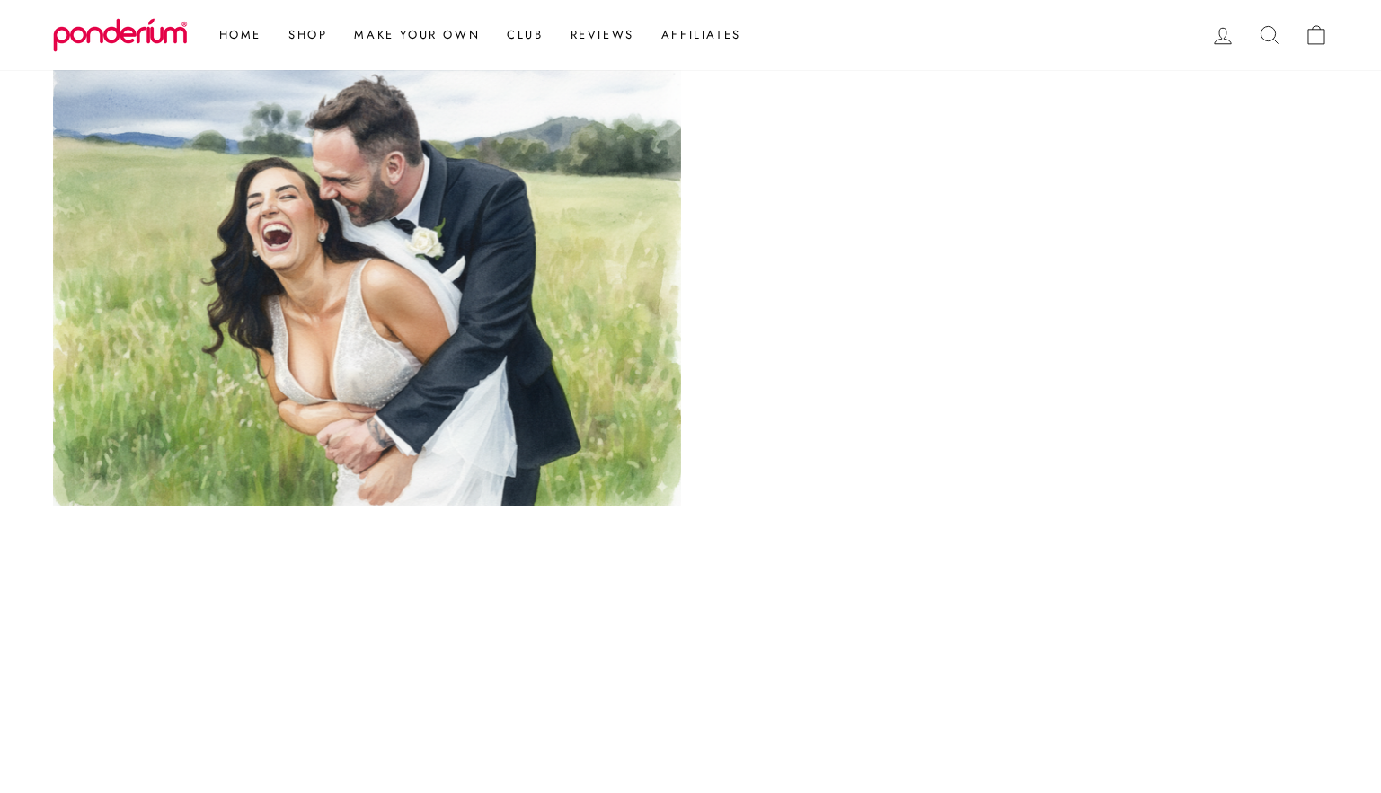
scroll to position [1095, 0]
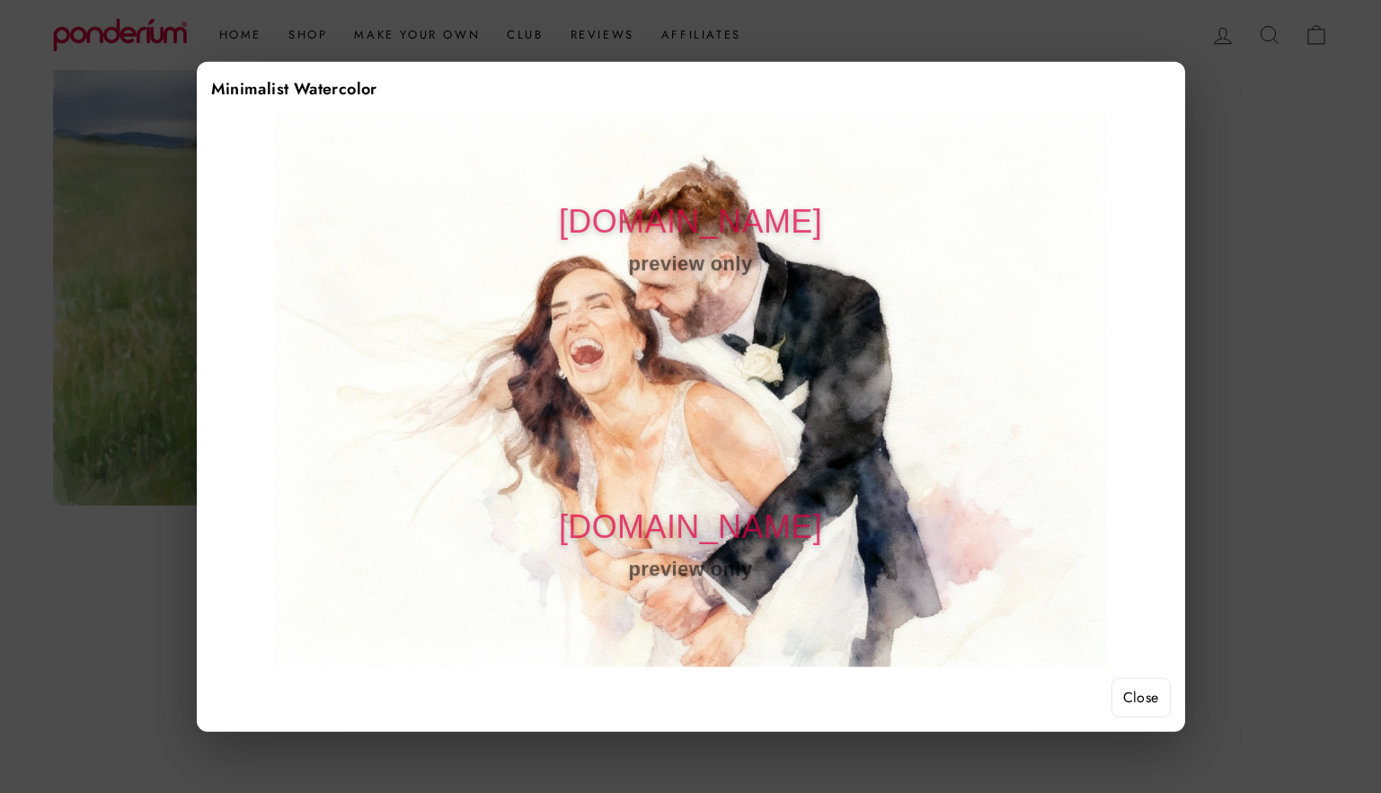
click at [1118, 693] on button "Close" at bounding box center [1140, 698] width 59 height 40
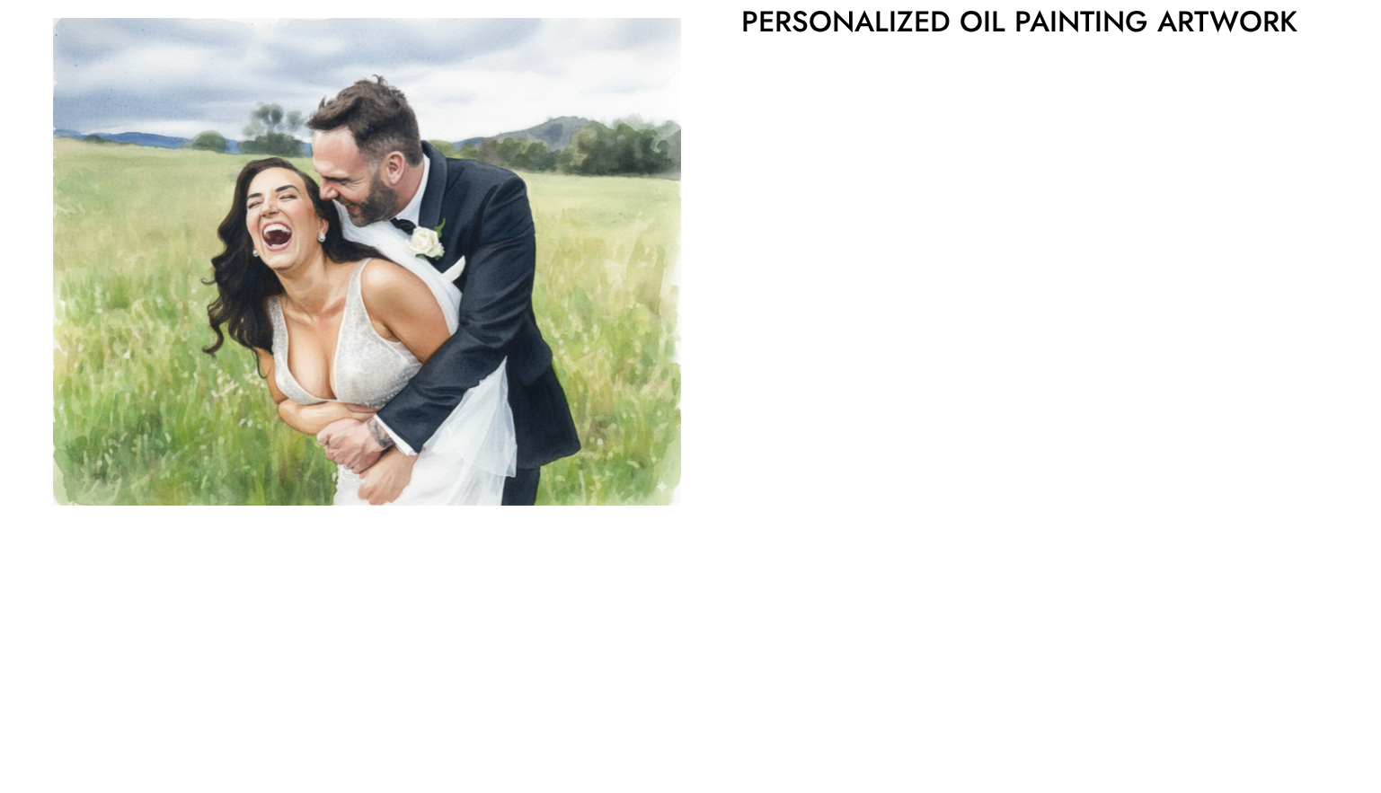
scroll to position [205, 0]
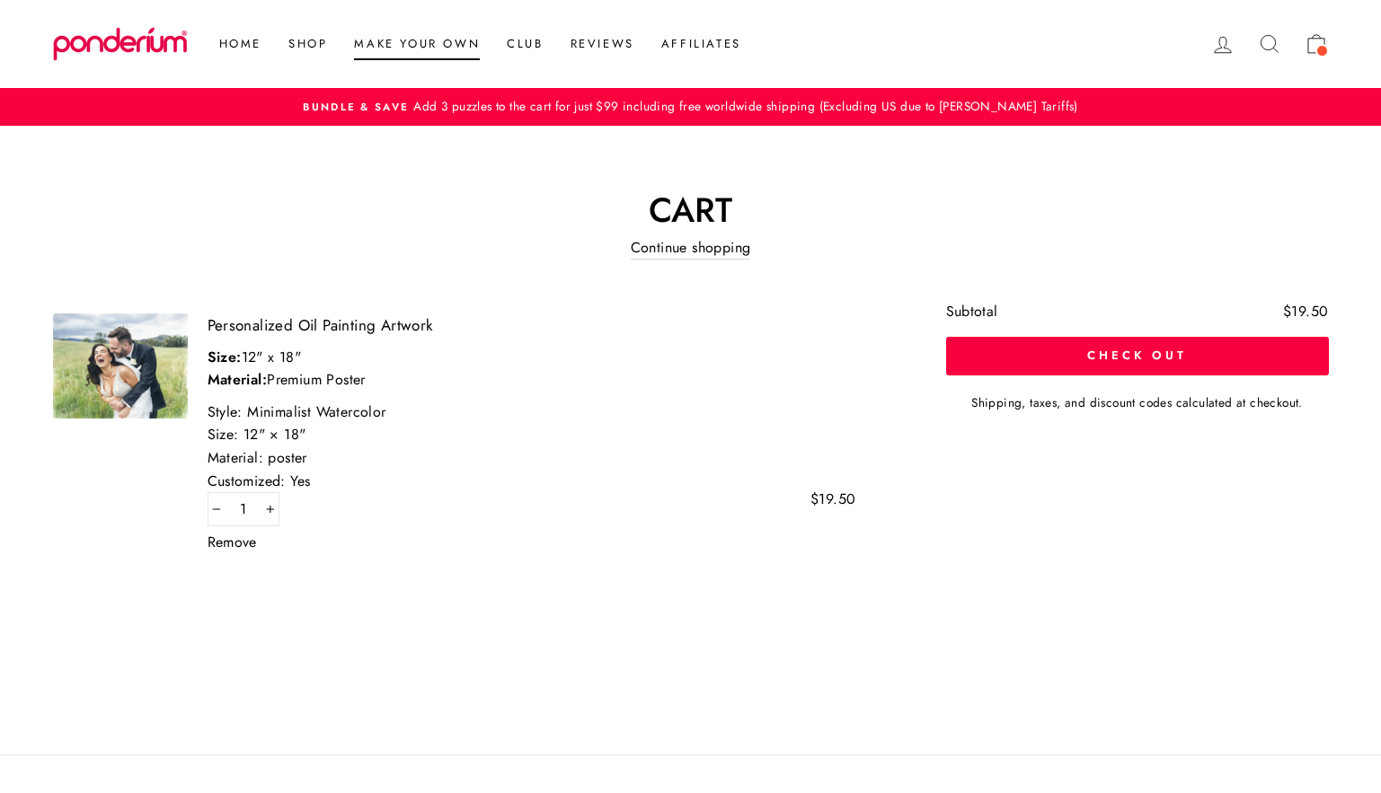
click at [420, 50] on link "Make Your Own" at bounding box center [416, 44] width 153 height 32
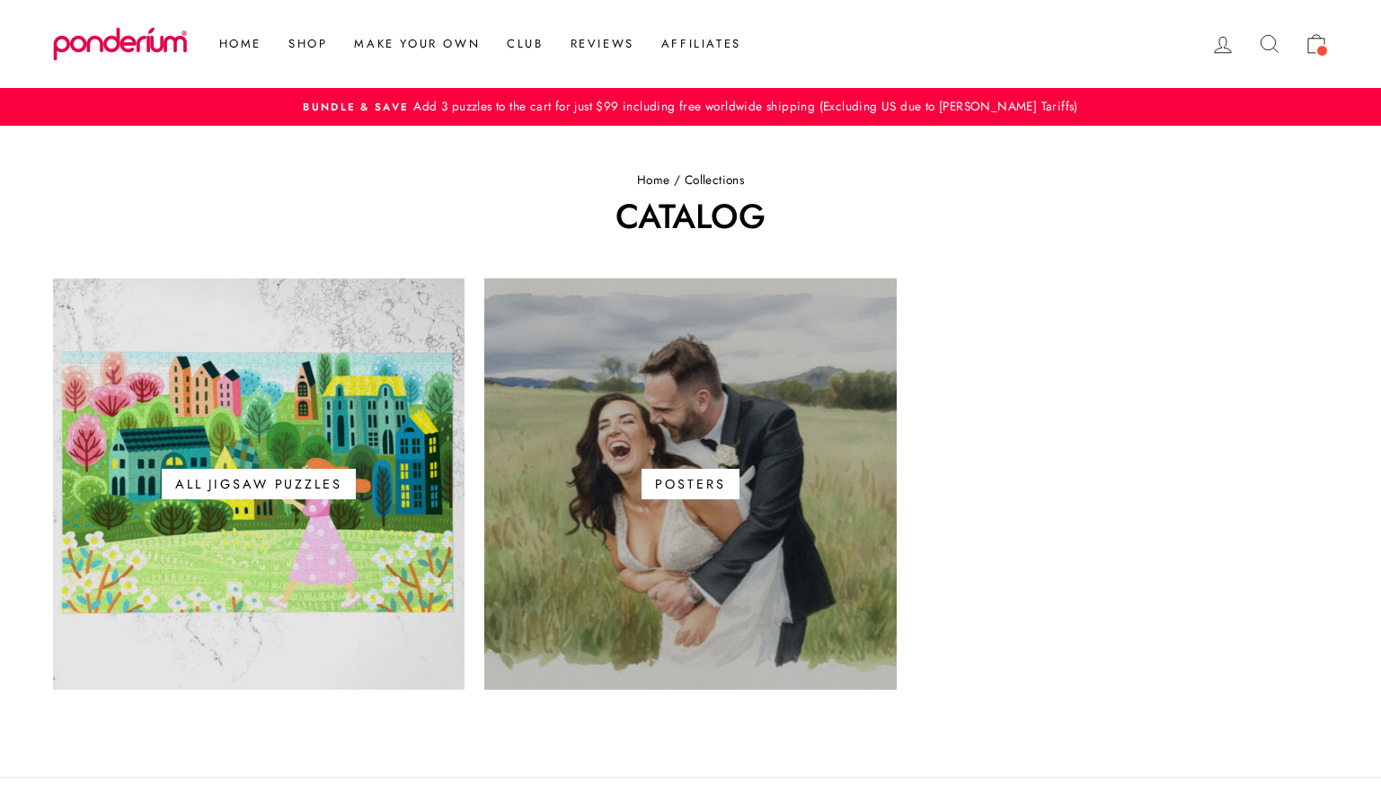
click at [704, 485] on span "Posters" at bounding box center [689, 484] width 97 height 31
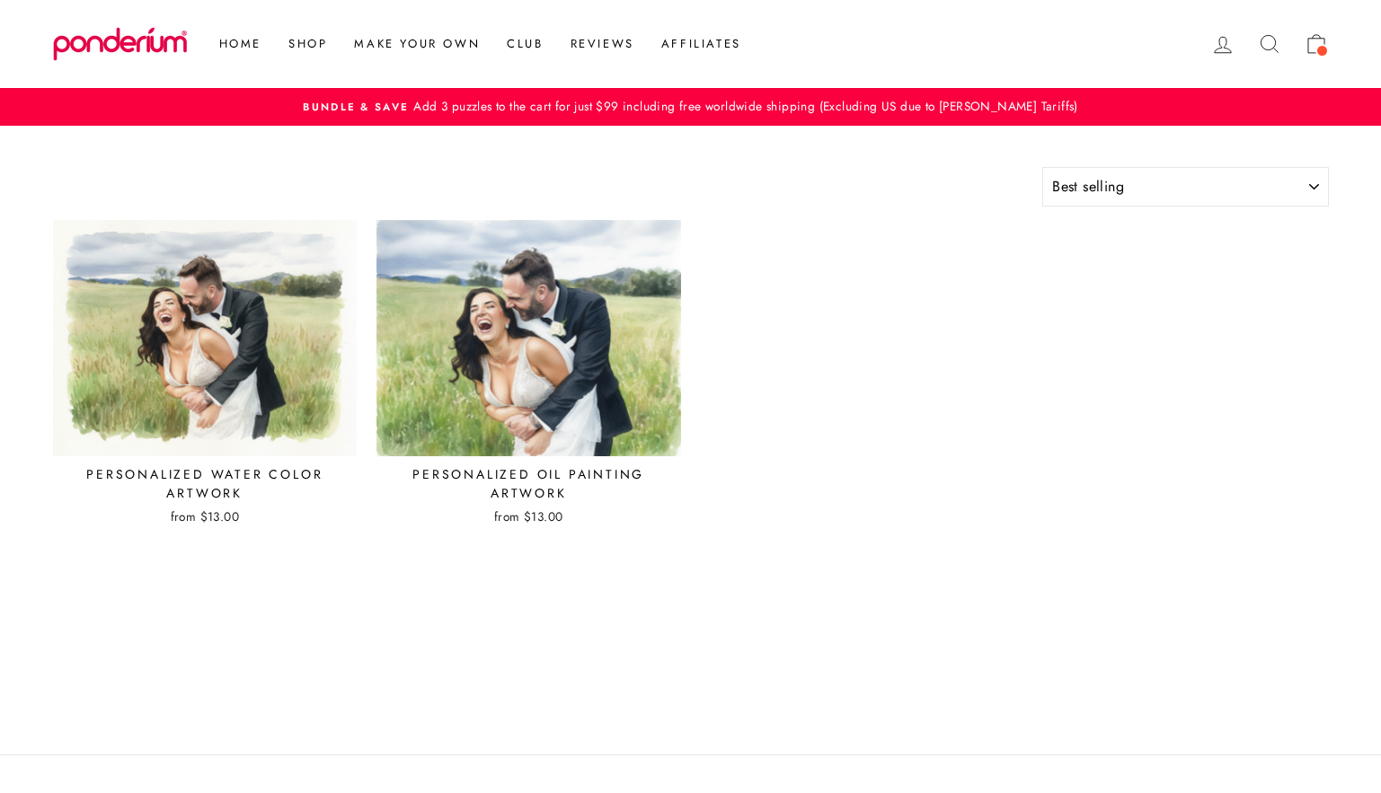
select select "best-selling"
click at [307, 374] on img at bounding box center [205, 338] width 306 height 238
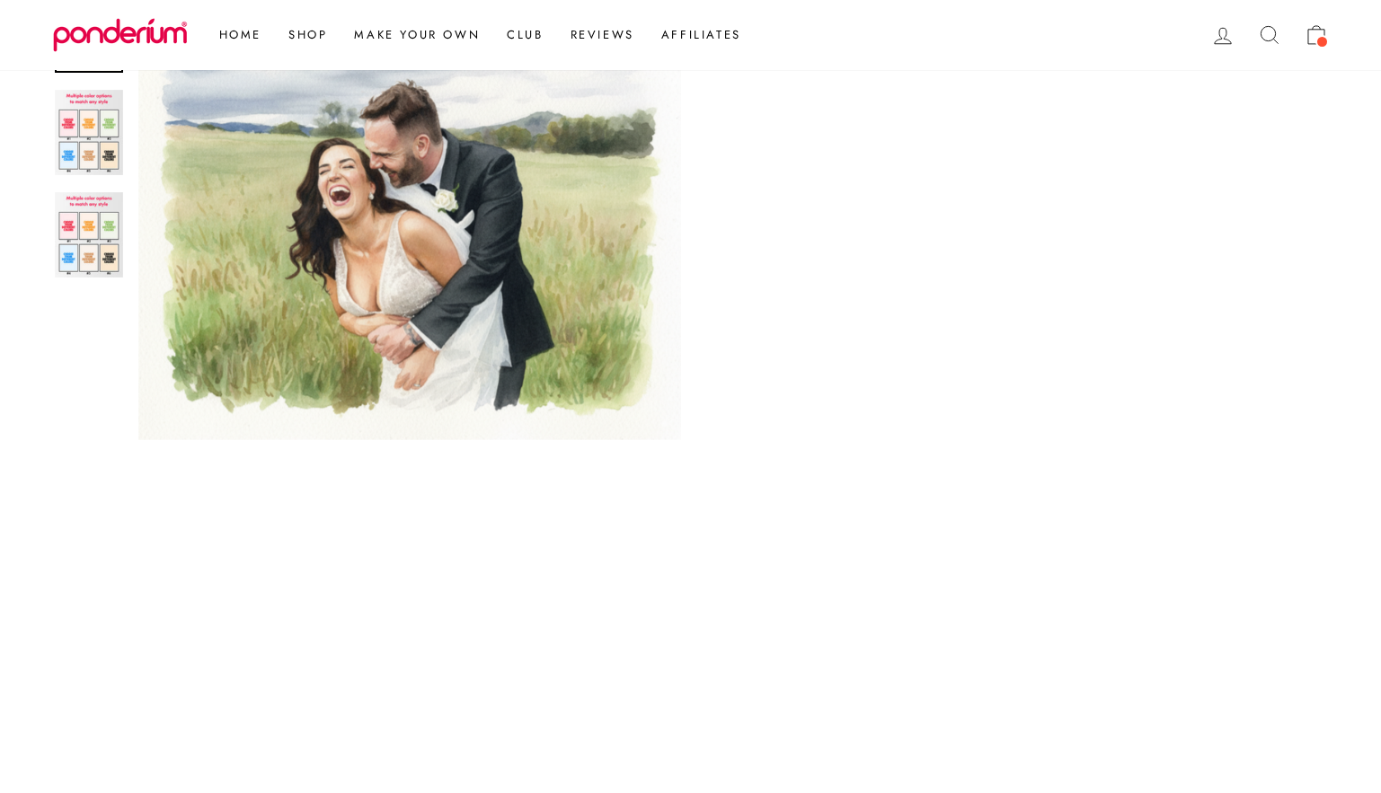
scroll to position [677, 0]
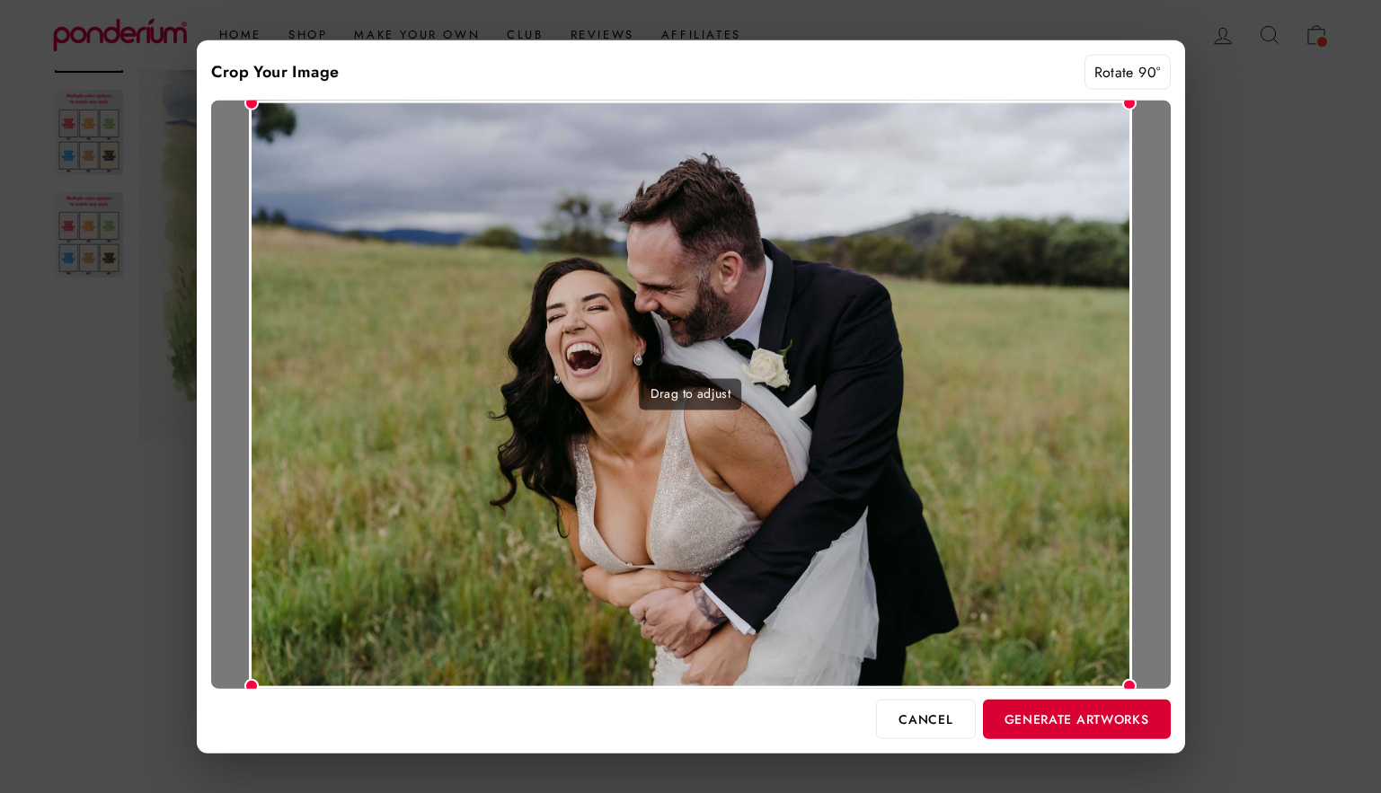
click at [1078, 715] on button "Generate Artworks" at bounding box center [1077, 719] width 188 height 40
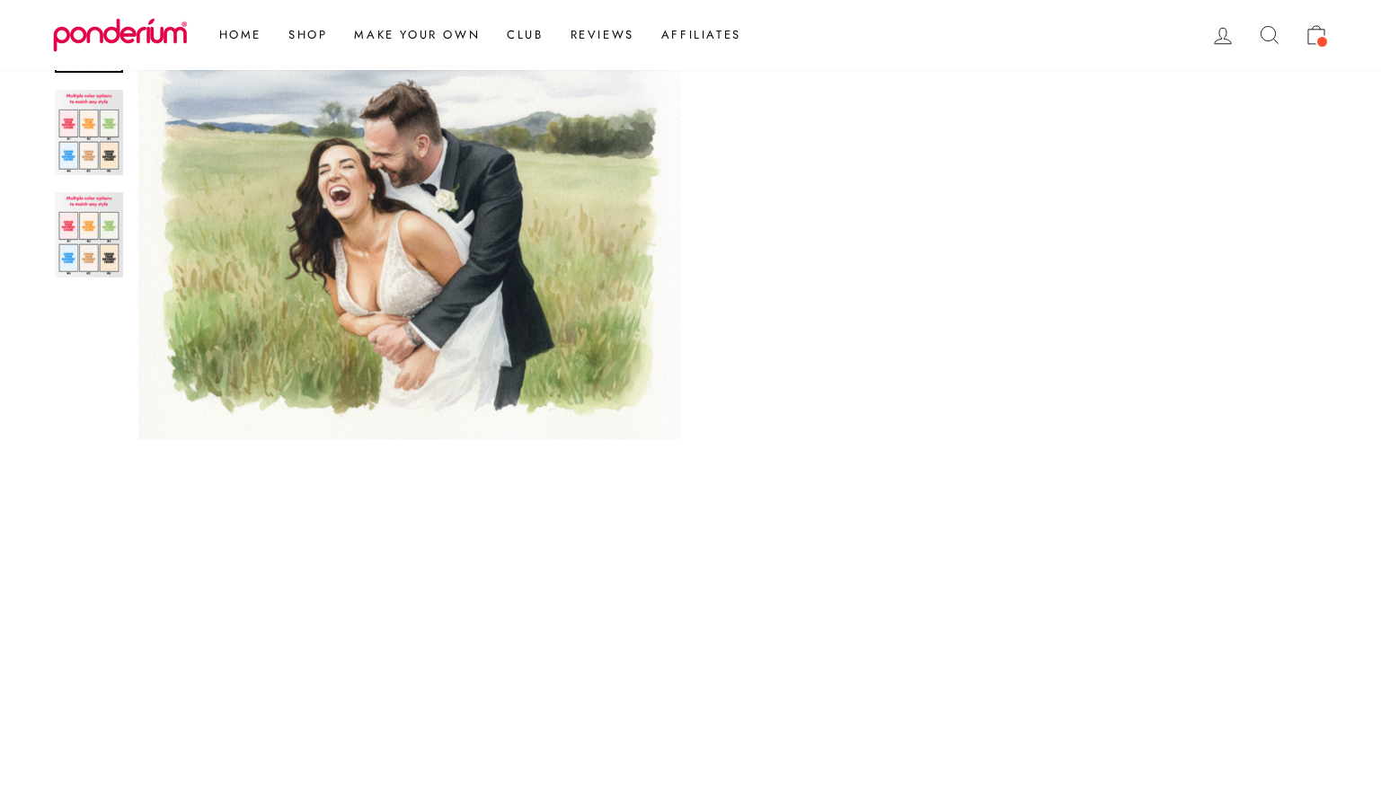
scroll to position [1095, 0]
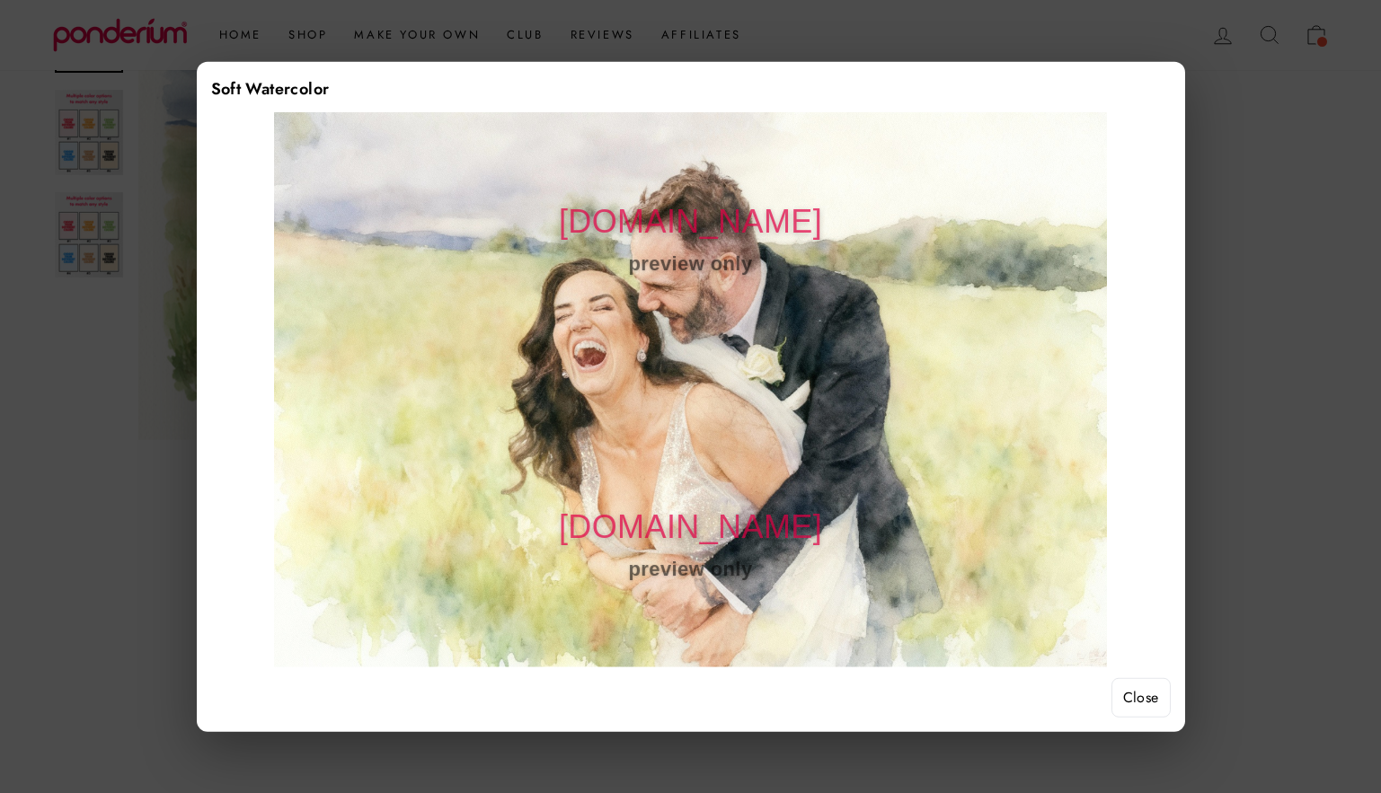
click at [1141, 693] on button "Close" at bounding box center [1140, 698] width 59 height 40
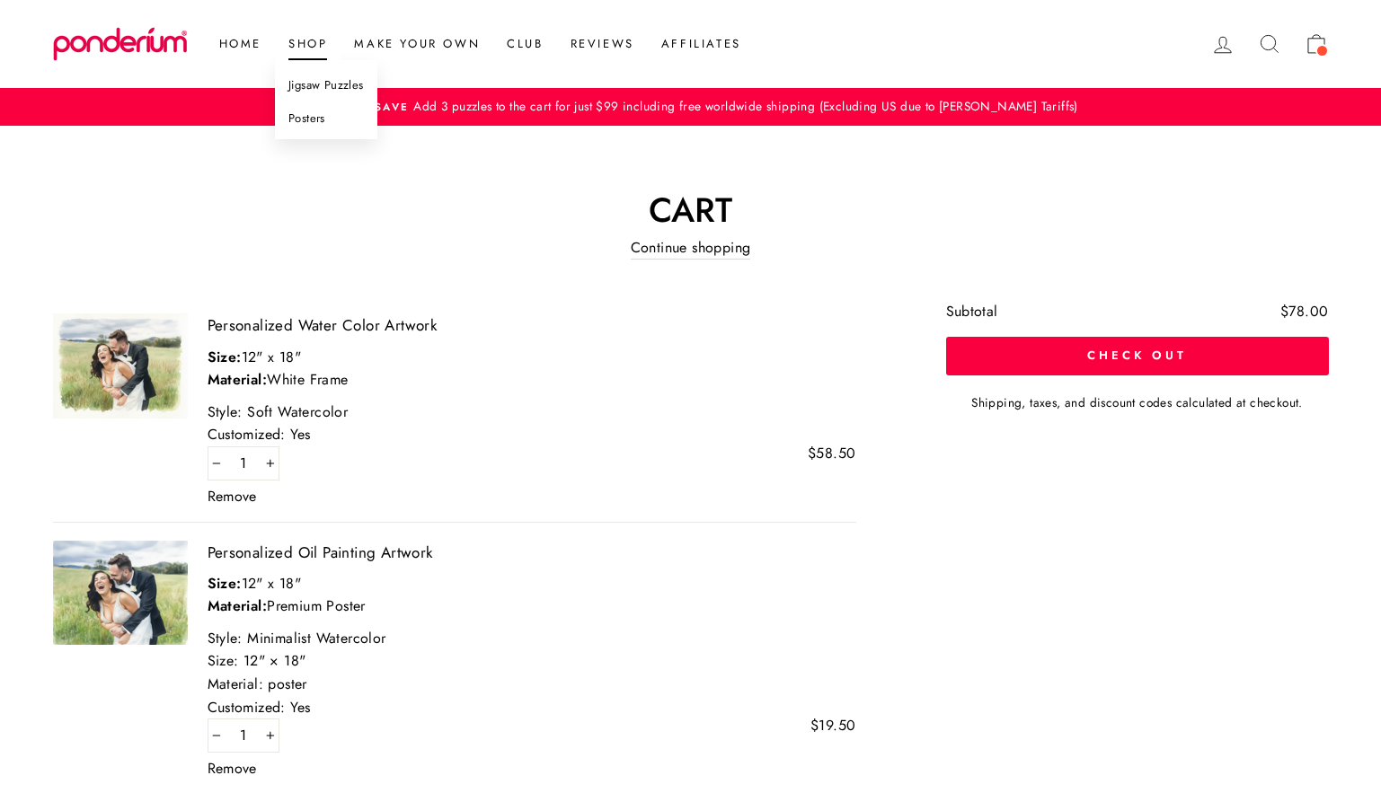
click at [333, 119] on link "Posters" at bounding box center [326, 118] width 102 height 33
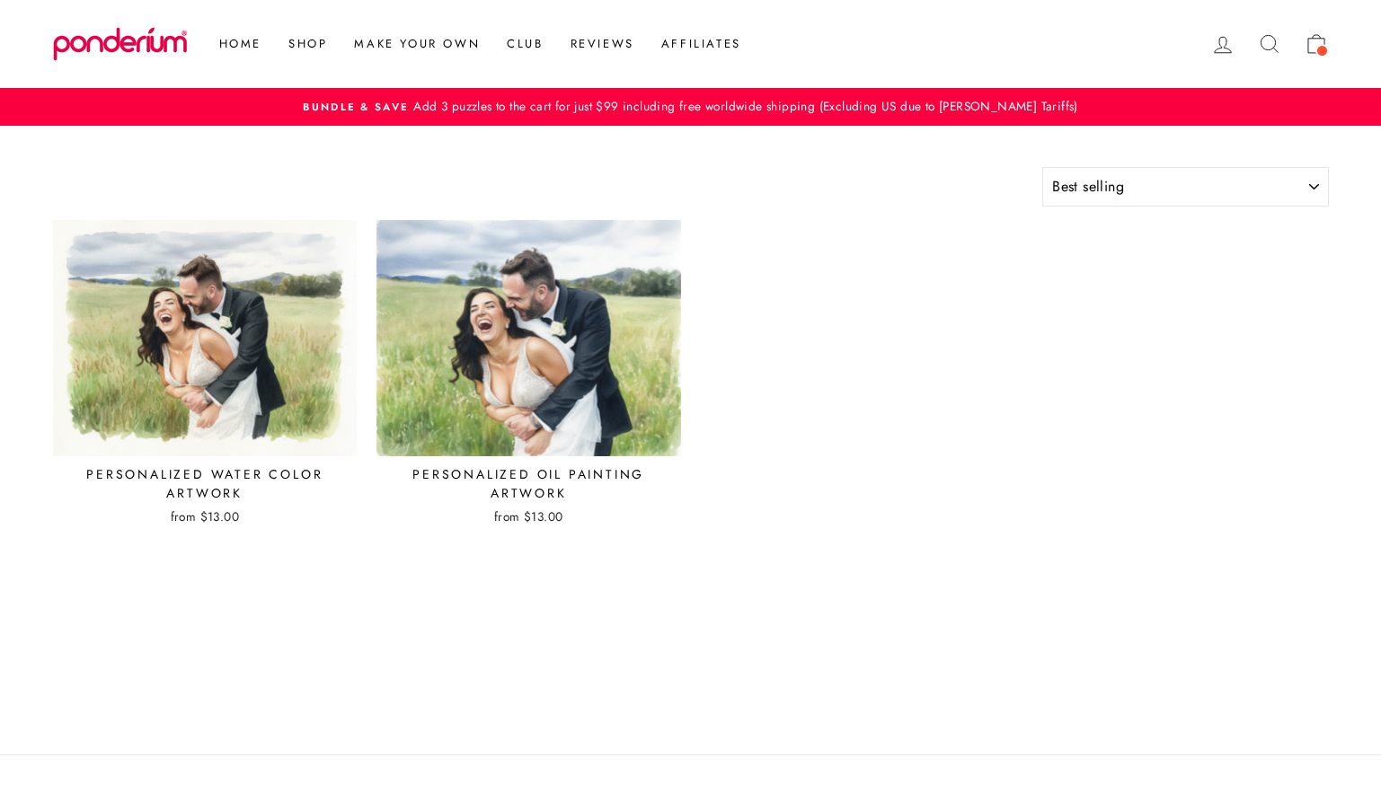
select select "best-selling"
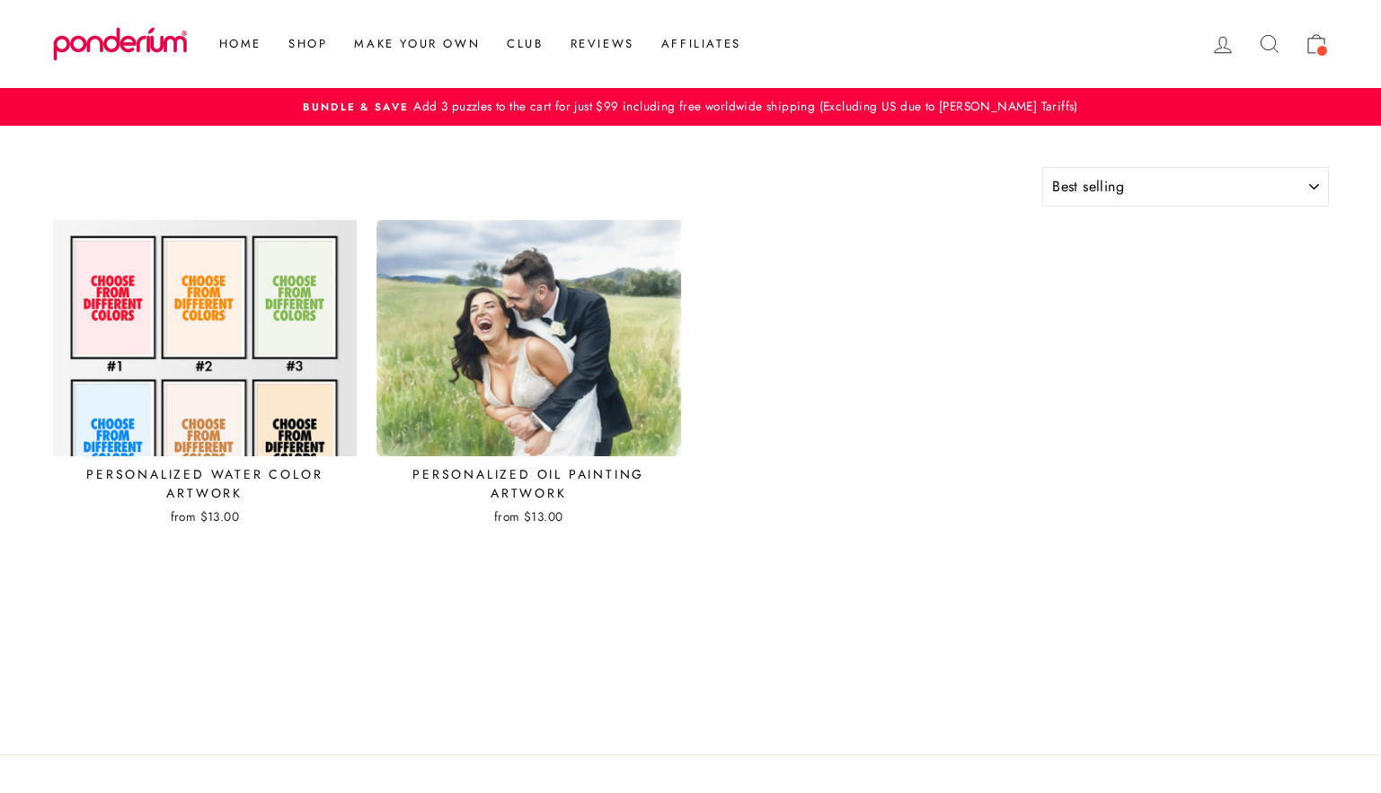
click at [198, 377] on img at bounding box center [205, 338] width 306 height 238
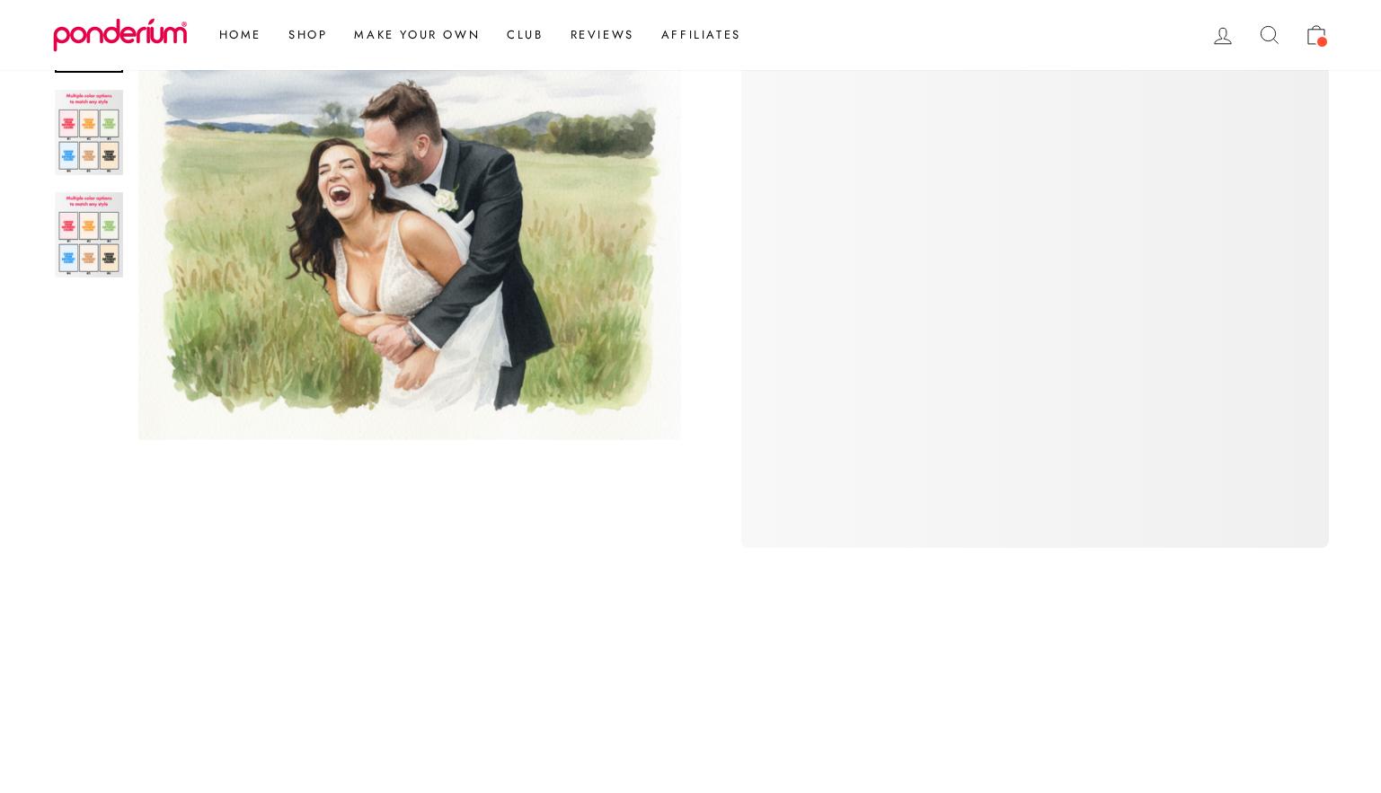
scroll to position [310, 0]
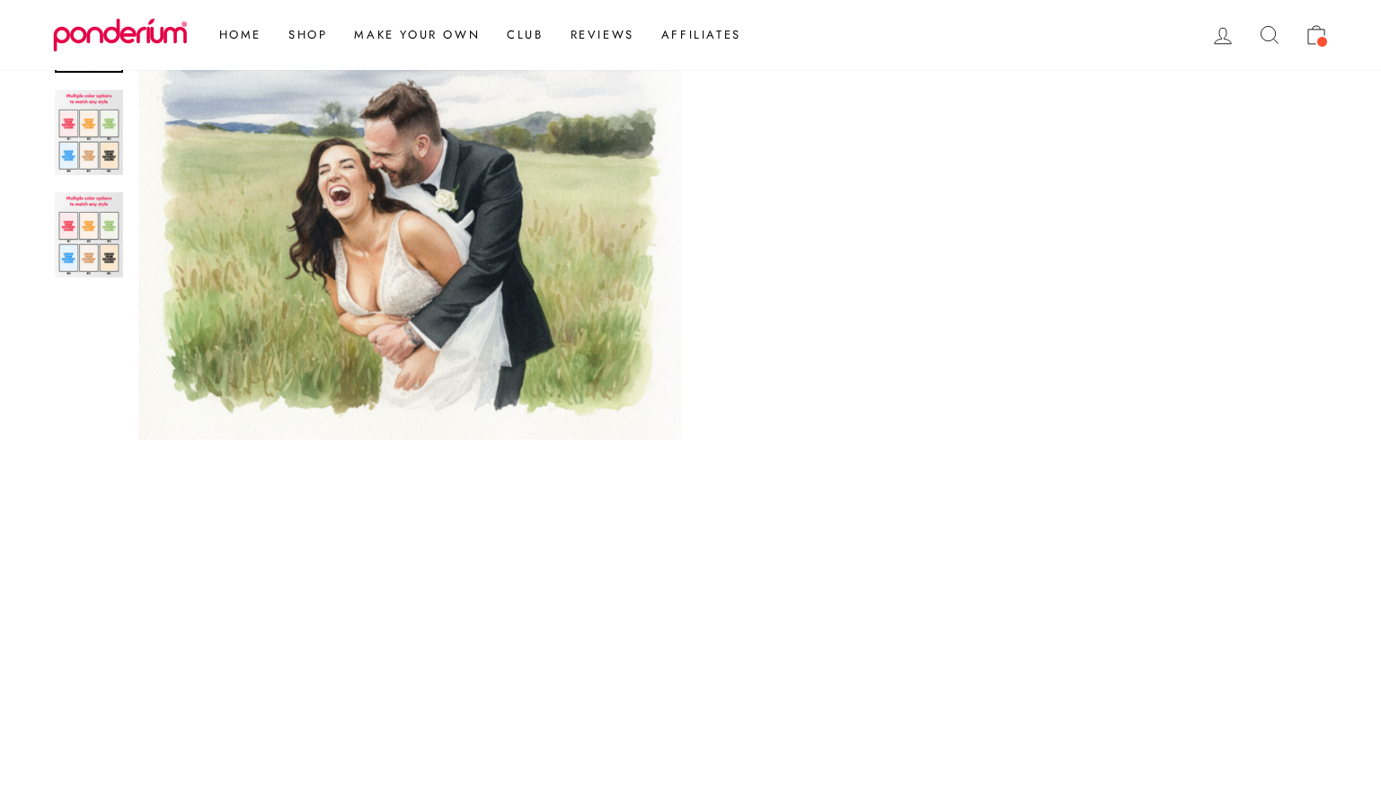
click at [1319, 44] on span at bounding box center [1321, 41] width 13 height 13
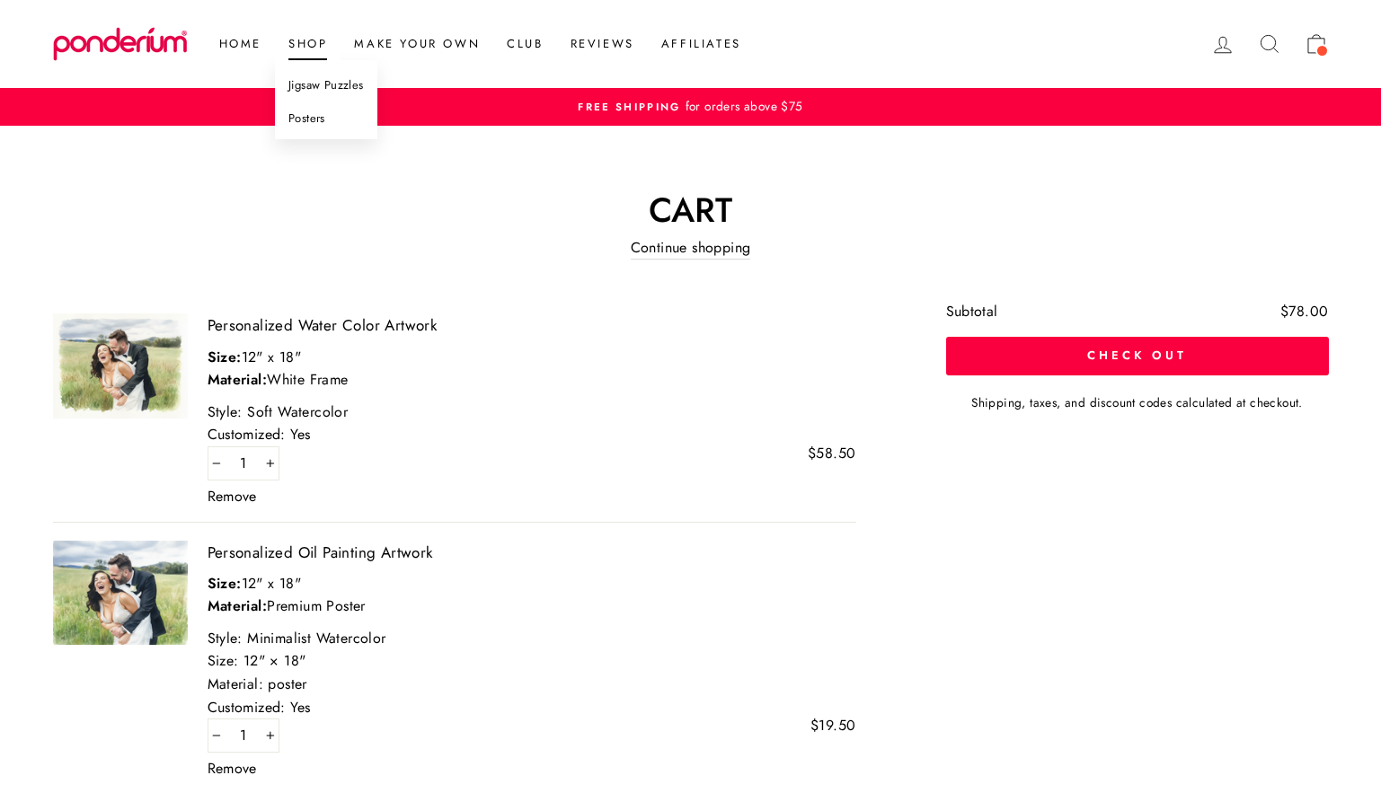
click at [313, 115] on link "Posters" at bounding box center [326, 118] width 102 height 33
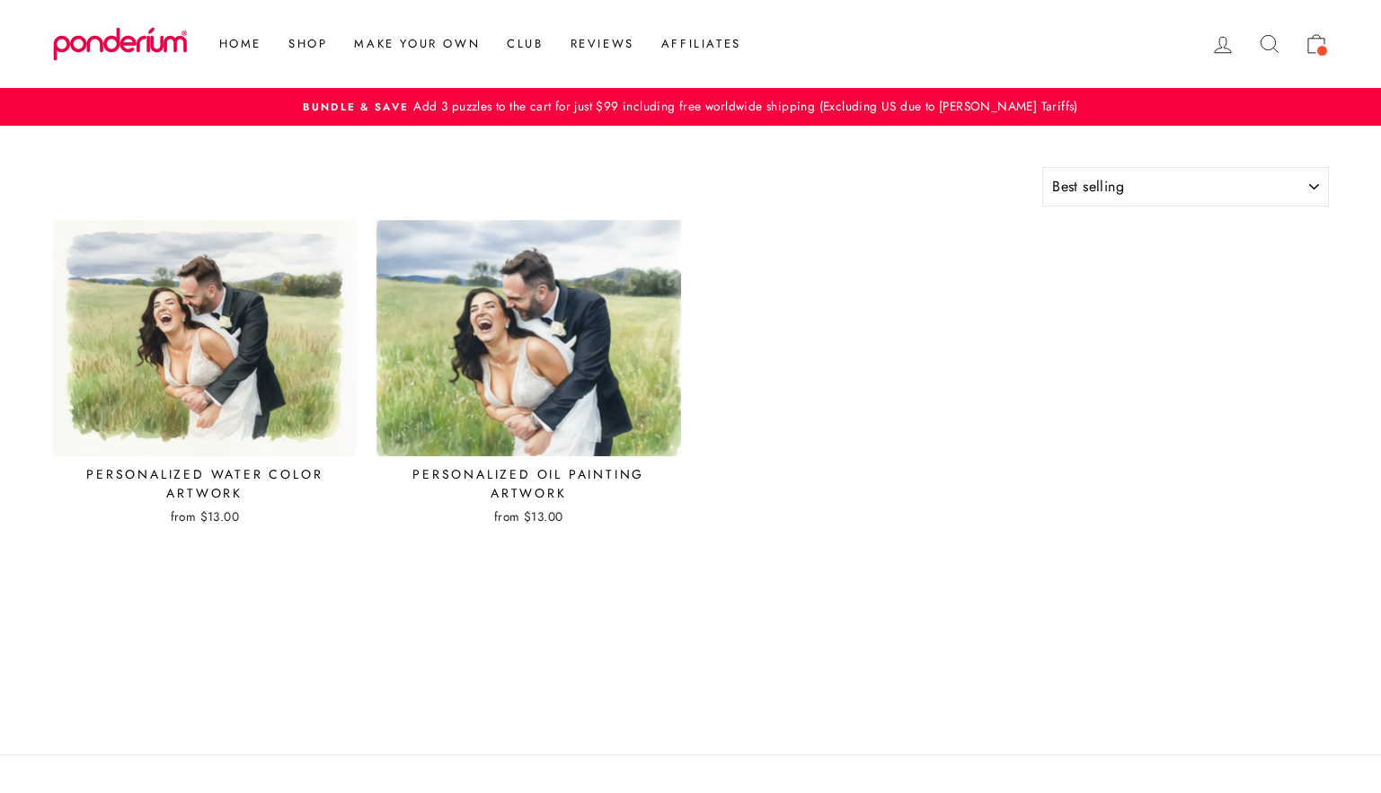
select select "best-selling"
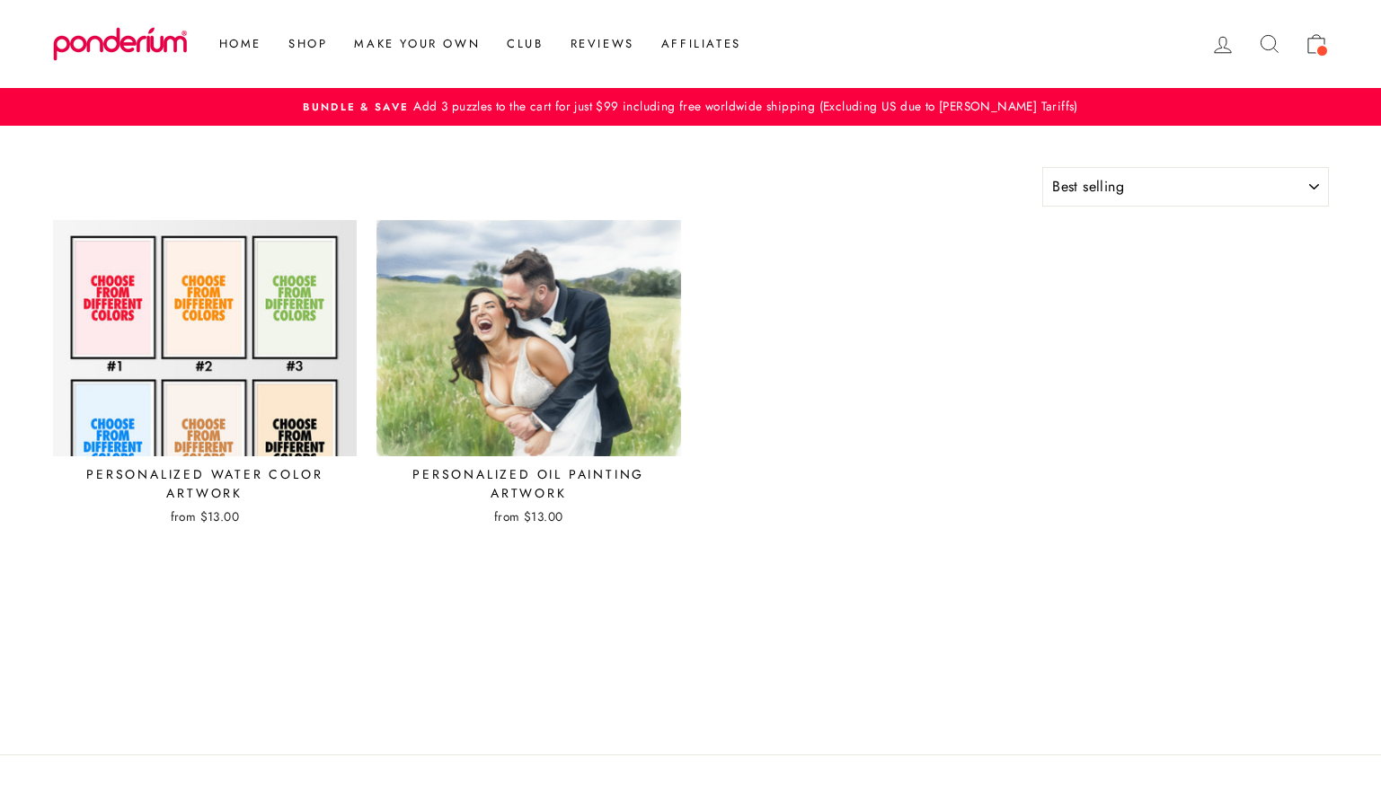
click at [315, 402] on img at bounding box center [205, 338] width 306 height 238
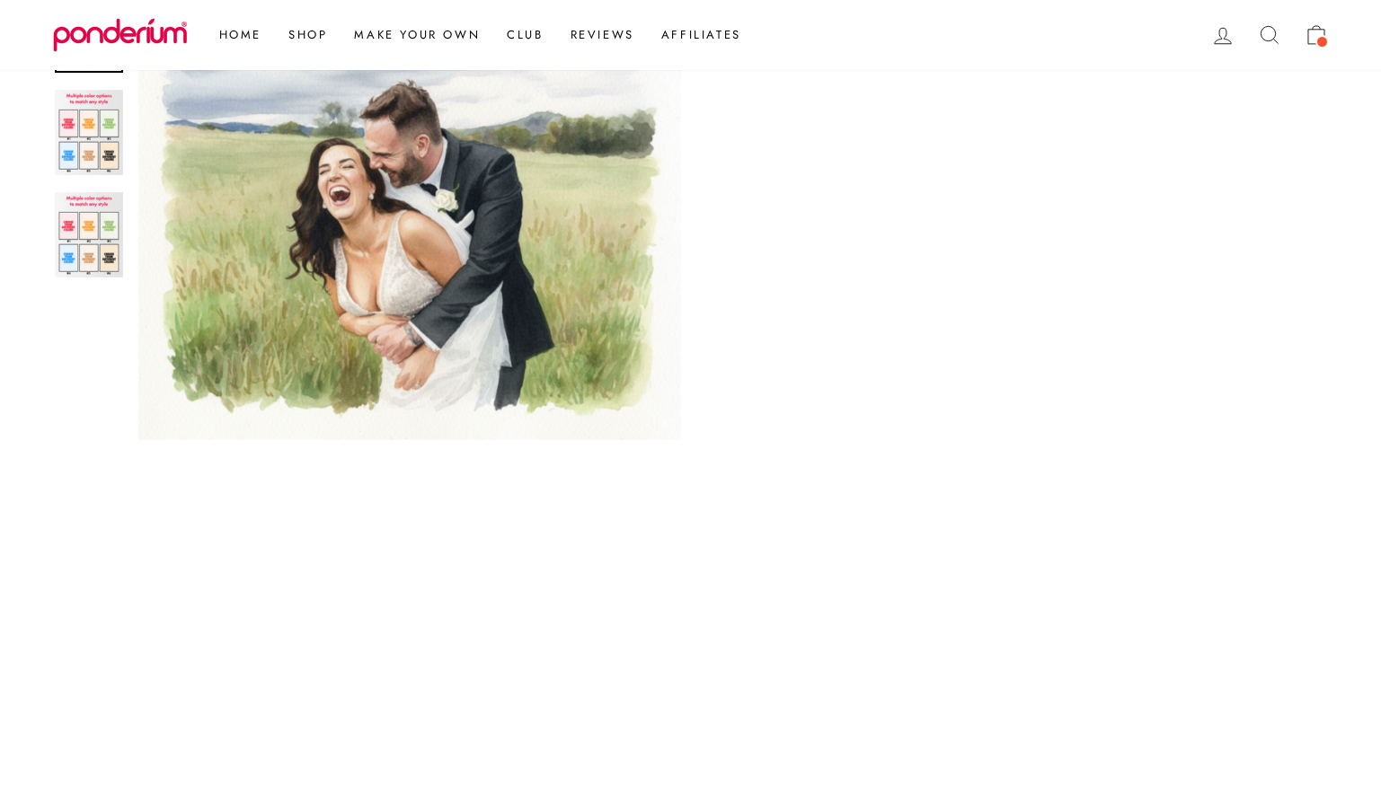
scroll to position [454, 0]
click at [1320, 39] on span at bounding box center [1321, 41] width 13 height 13
